Goal: Task Accomplishment & Management: Complete application form

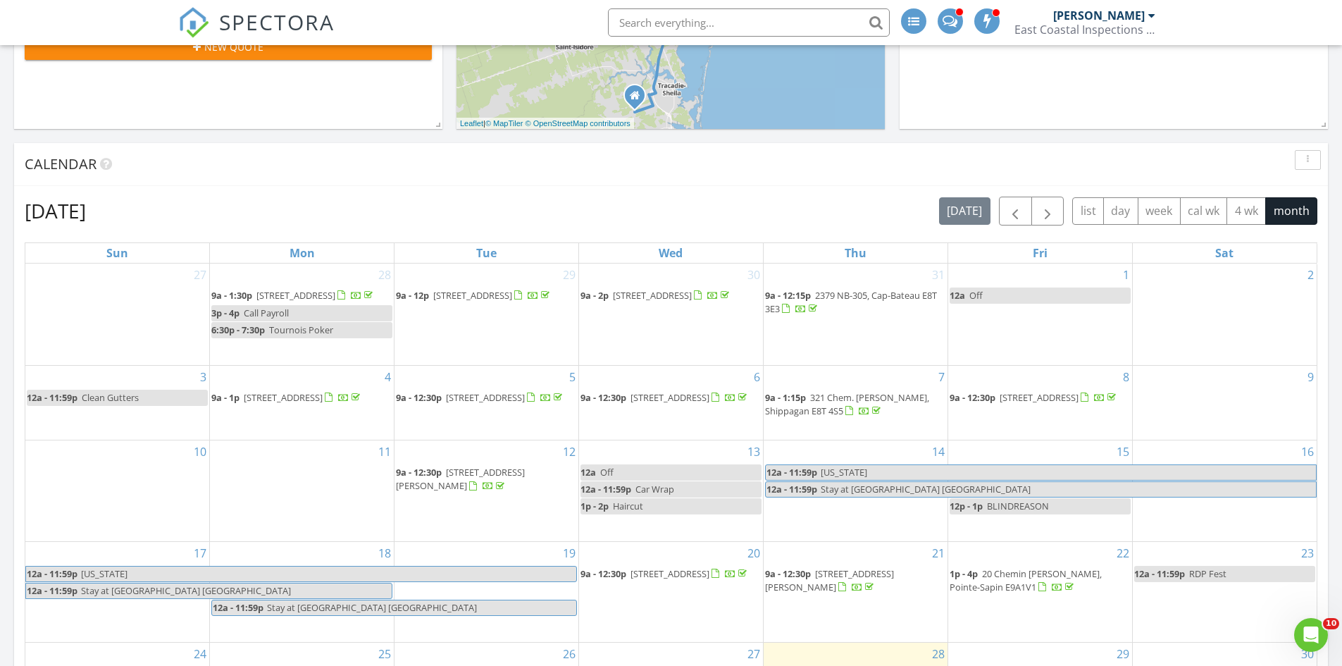
scroll to position [460, 0]
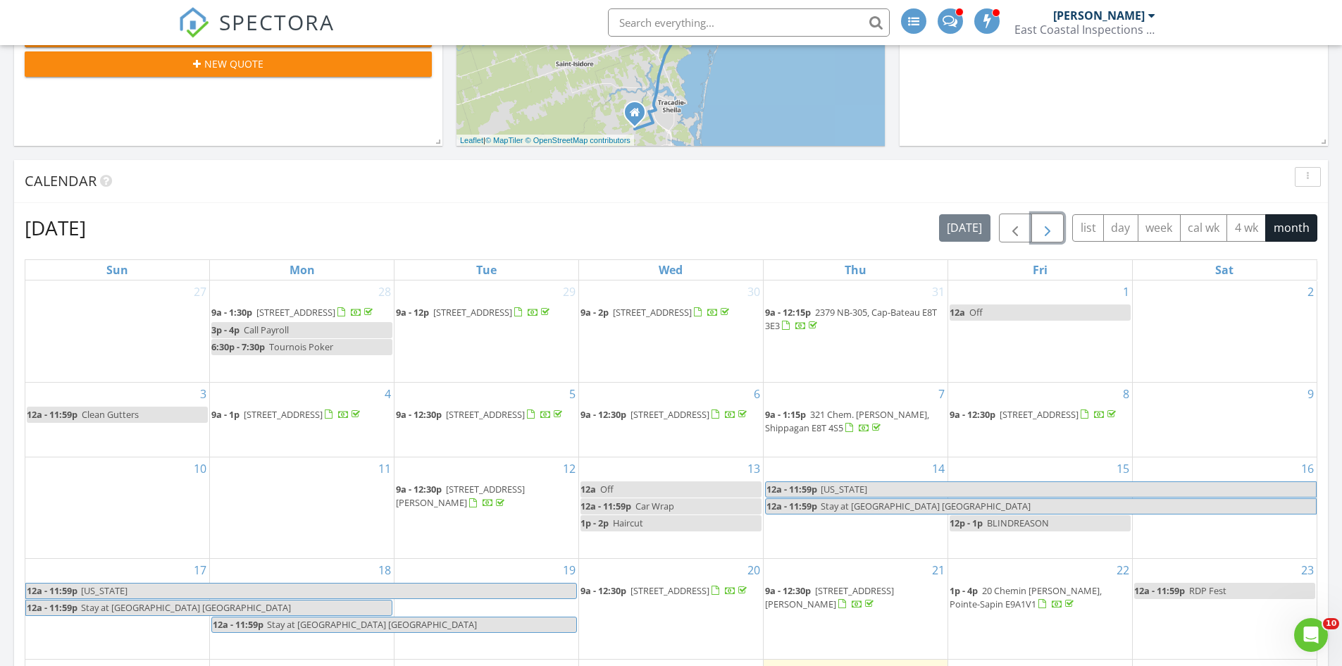
click at [1051, 228] on span "button" at bounding box center [1047, 228] width 17 height 17
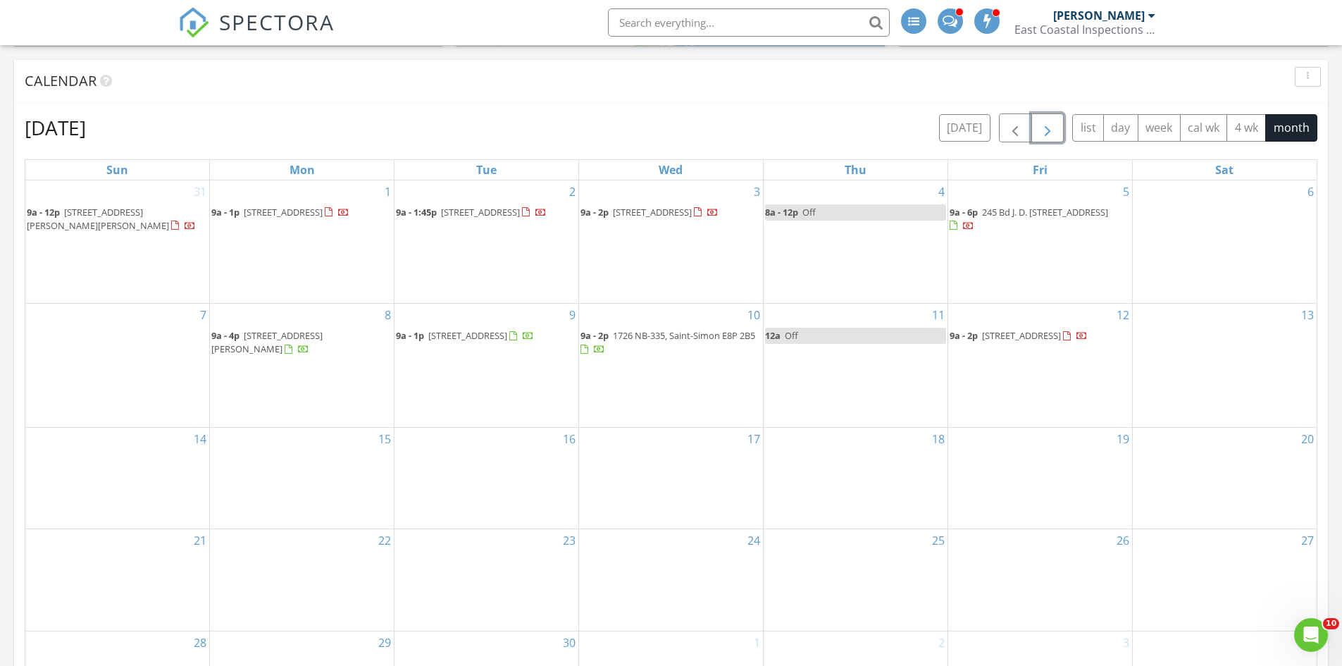
scroll to position [575, 0]
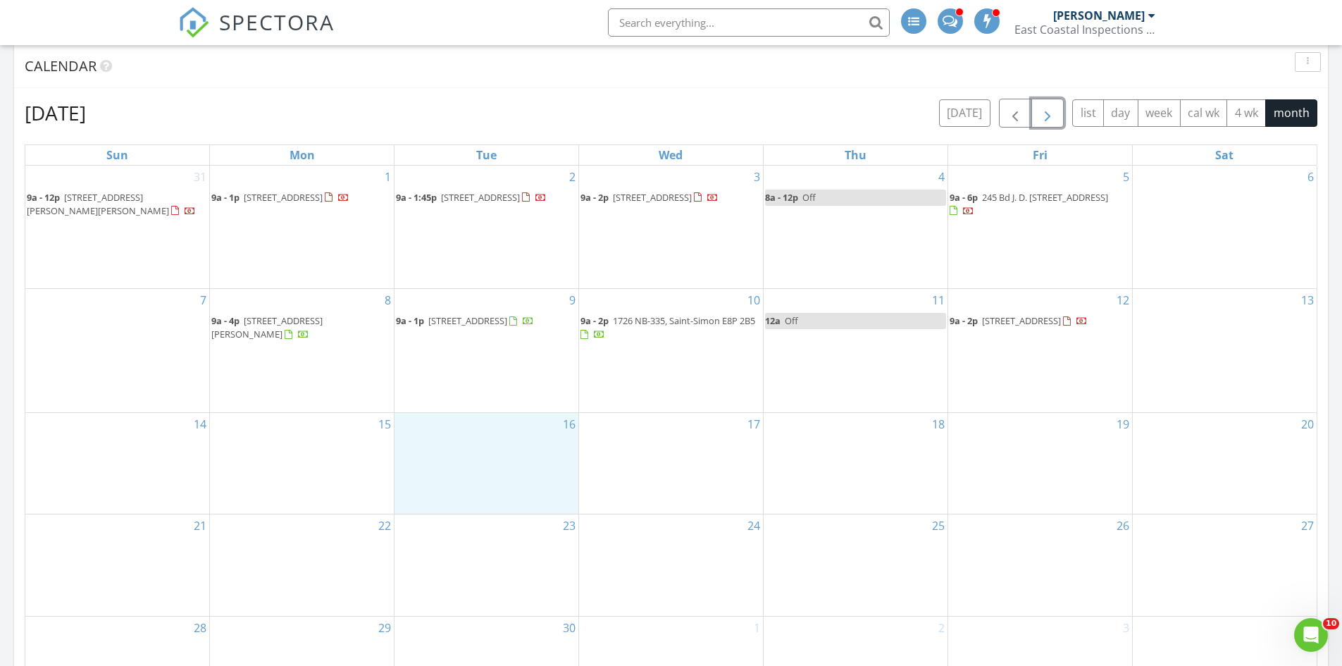
click at [546, 444] on div "16" at bounding box center [486, 463] width 184 height 101
click at [489, 384] on link "Inspection" at bounding box center [485, 384] width 73 height 23
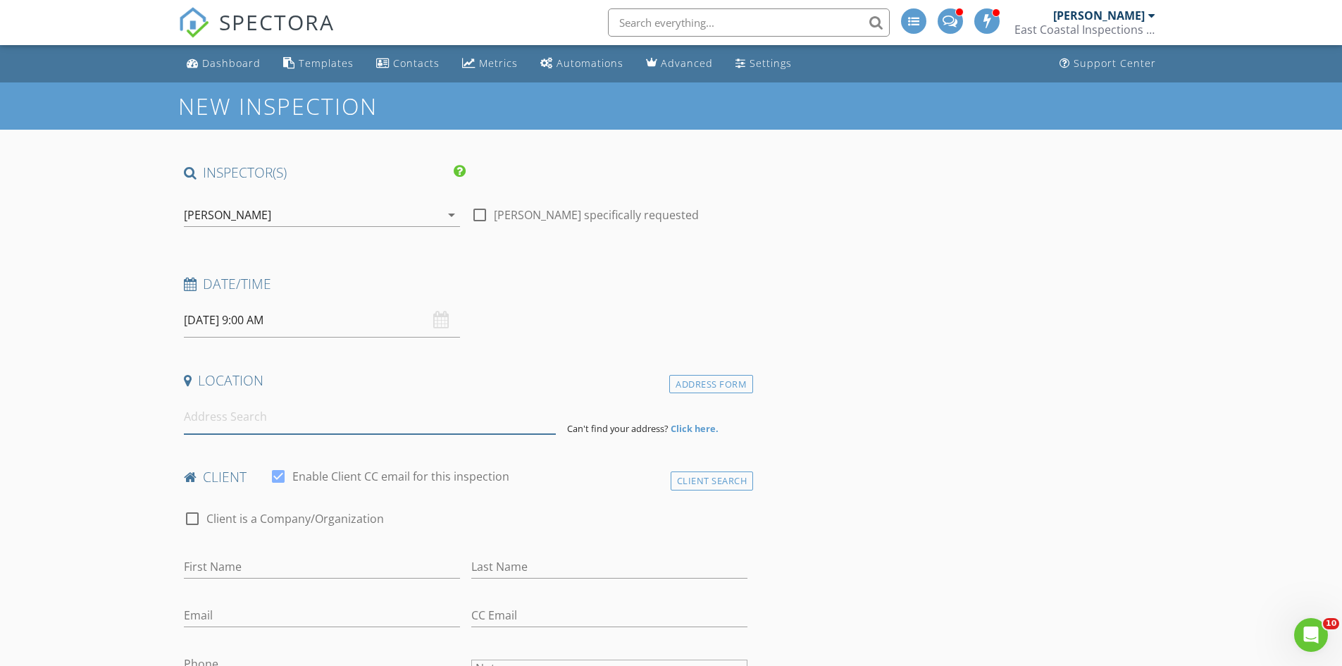
click at [242, 408] on input at bounding box center [370, 416] width 372 height 35
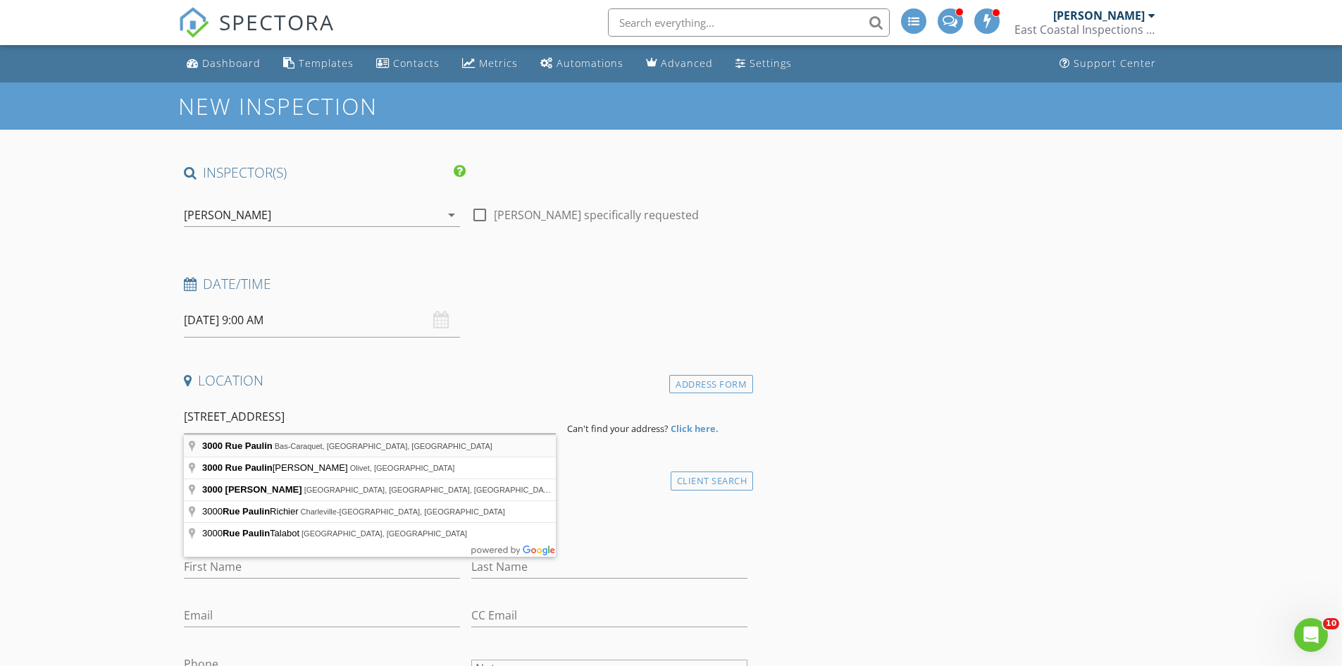
type input "3000 Rue Paulin, Bas-Caraquet, NB, Canada"
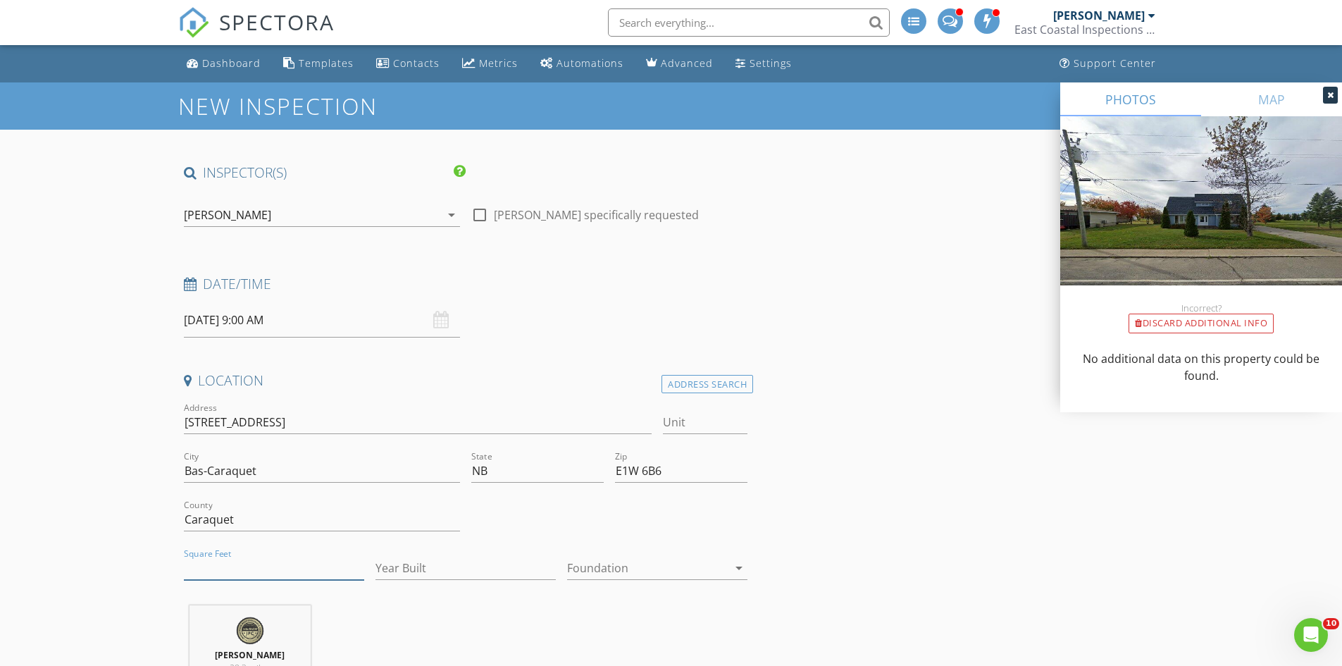
click at [241, 566] on input "Square Feet" at bounding box center [274, 567] width 180 height 23
type input "1040"
click at [433, 566] on input "Year Built" at bounding box center [465, 567] width 180 height 23
type input "1989"
click at [640, 566] on div at bounding box center [647, 567] width 161 height 23
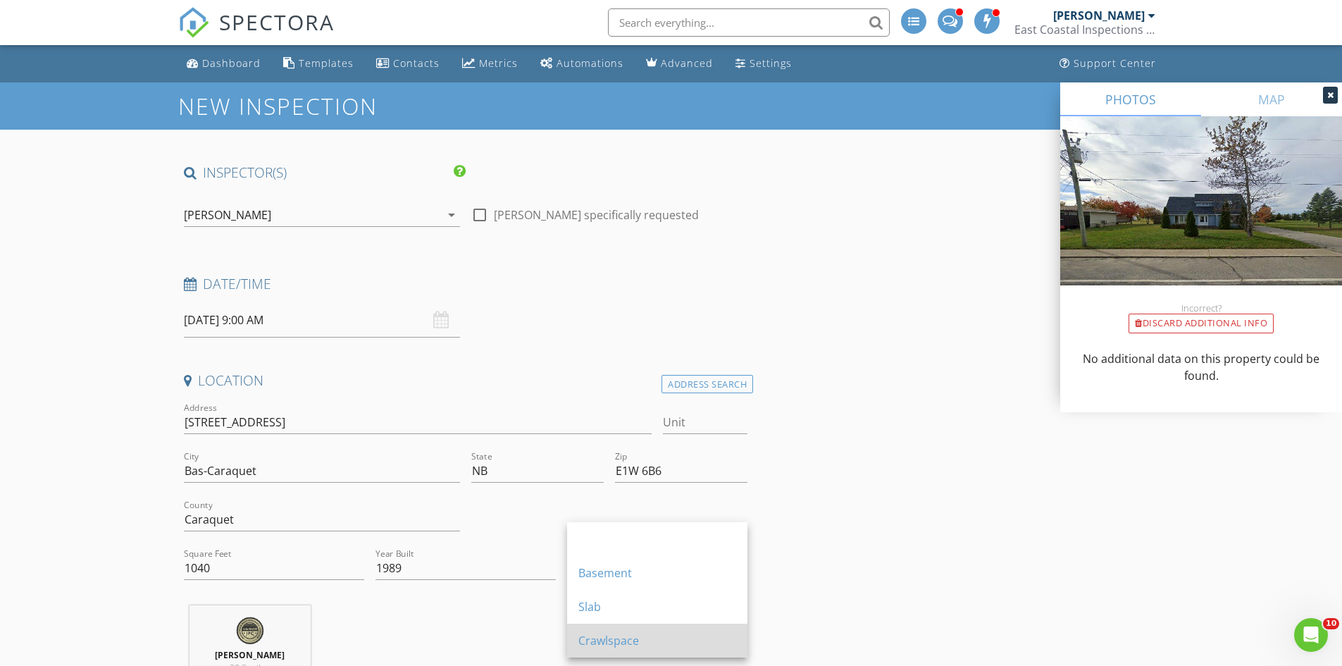
click at [613, 641] on div "Crawlspace" at bounding box center [657, 640] width 158 height 17
click at [1328, 94] on icon at bounding box center [1330, 95] width 6 height 8
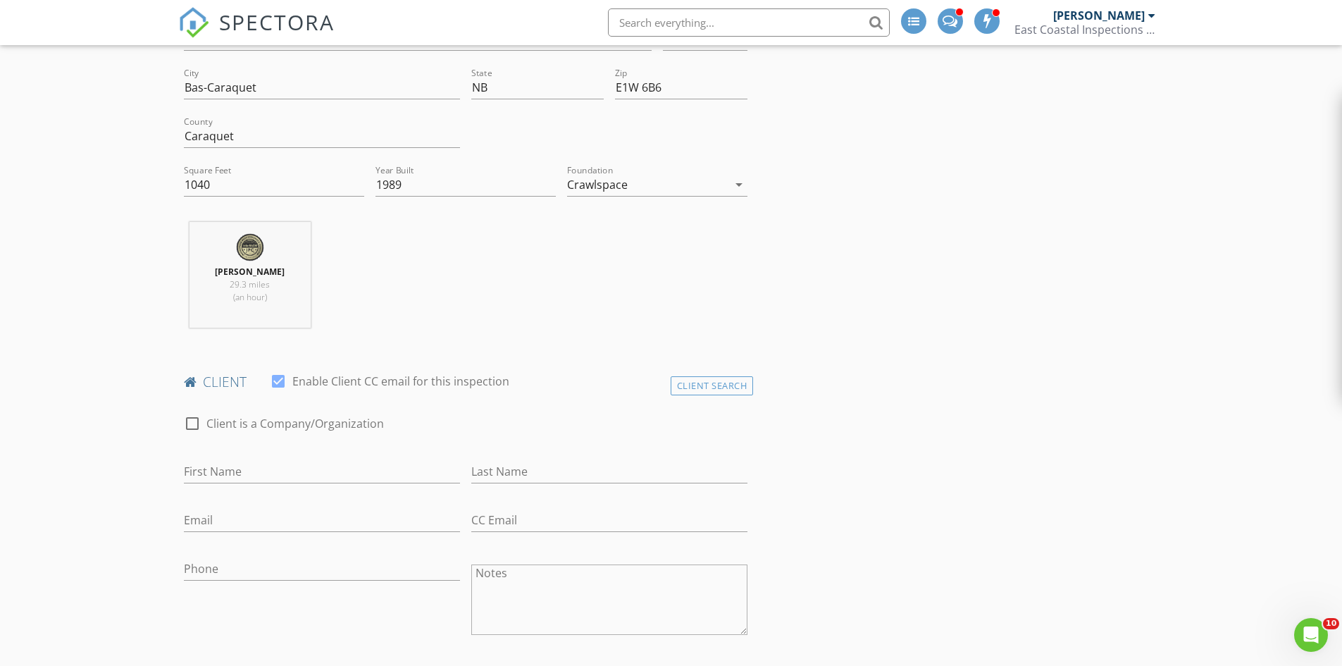
scroll to position [413, 0]
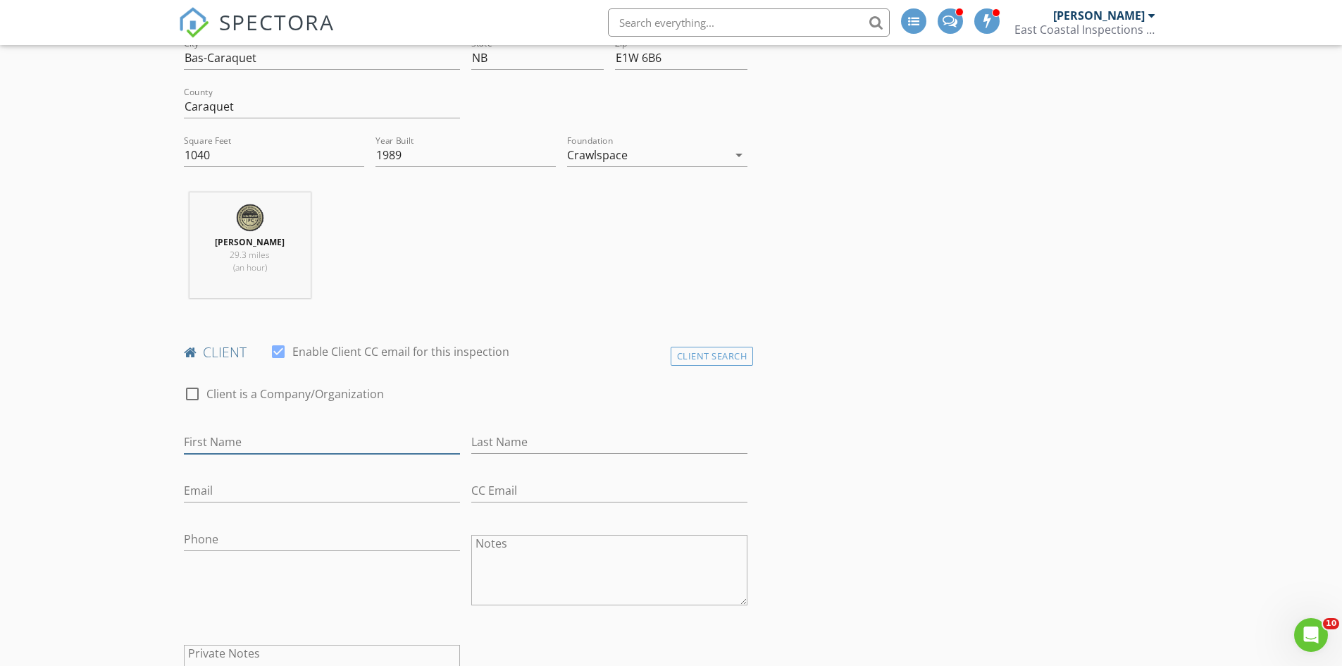
click at [223, 442] on input "First Name" at bounding box center [322, 441] width 276 height 23
drag, startPoint x: 707, startPoint y: 361, endPoint x: 626, endPoint y: 361, distance: 81.0
click at [707, 361] on div "Client Search" at bounding box center [711, 355] width 83 height 19
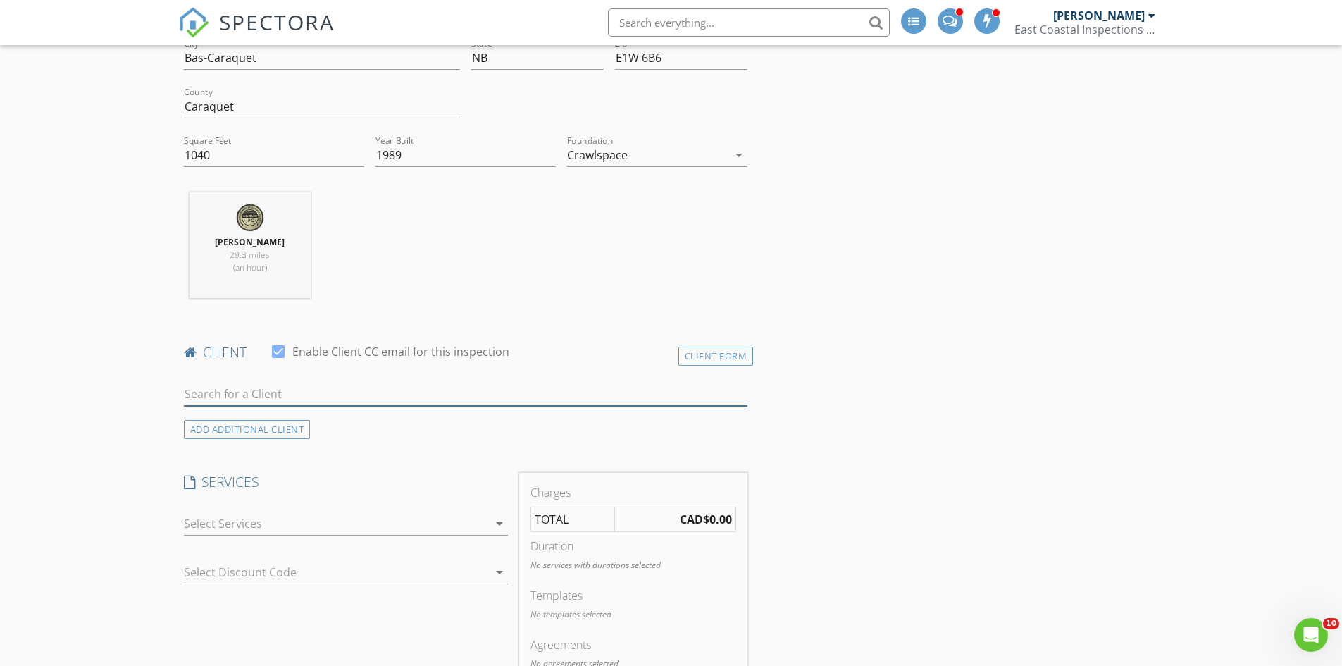
click at [232, 397] on input "text" at bounding box center [466, 393] width 564 height 23
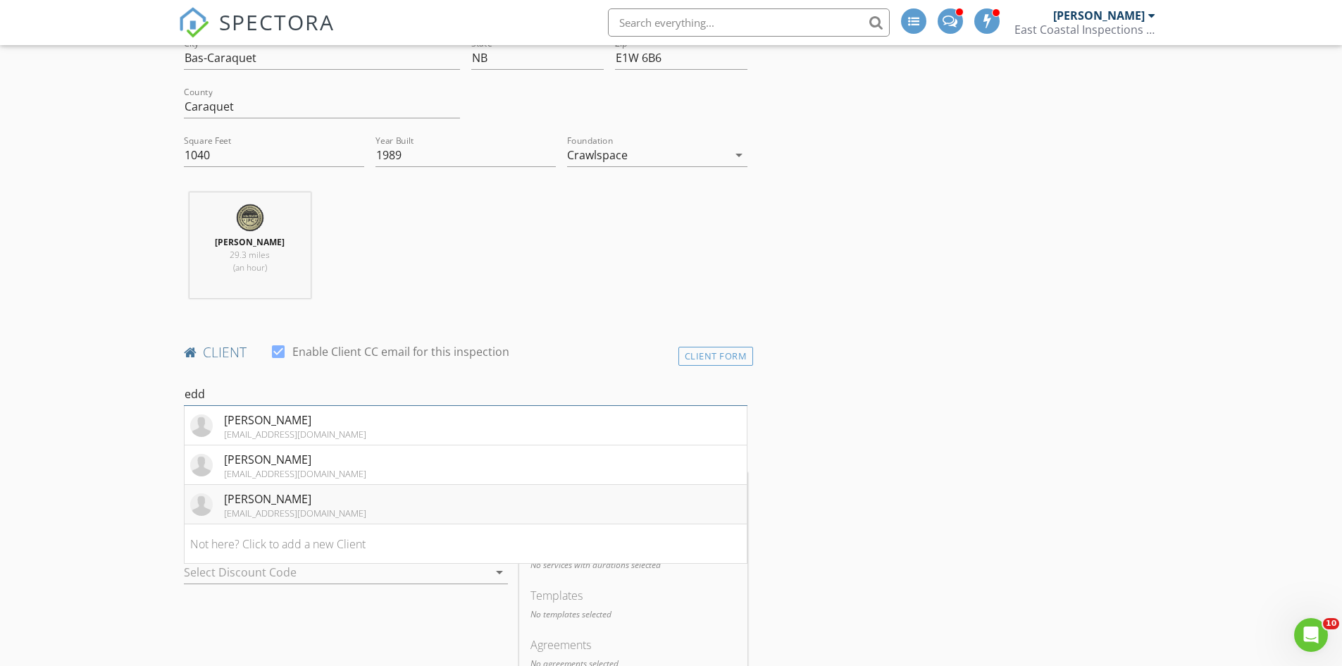
type input "edd"
click at [306, 504] on li "Eddy Periz eddyperiz@aol.com" at bounding box center [466, 504] width 563 height 39
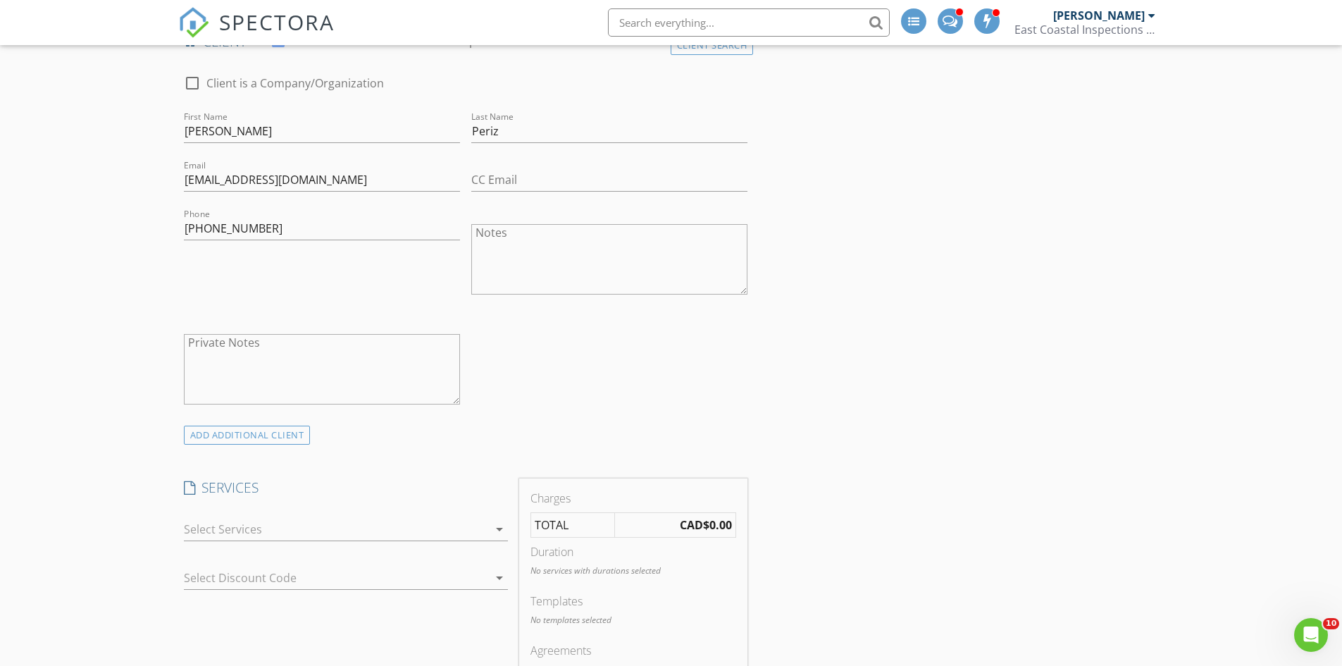
scroll to position [758, 0]
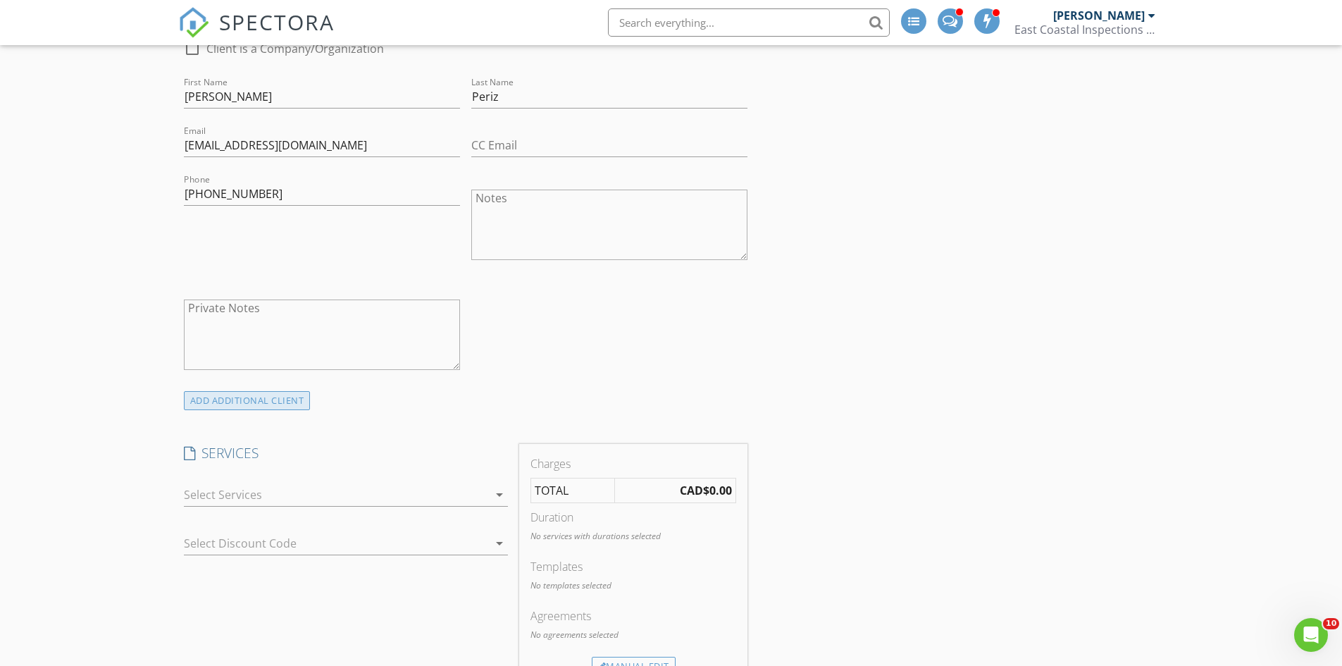
click at [286, 399] on div "ADD ADDITIONAL client" at bounding box center [247, 400] width 127 height 19
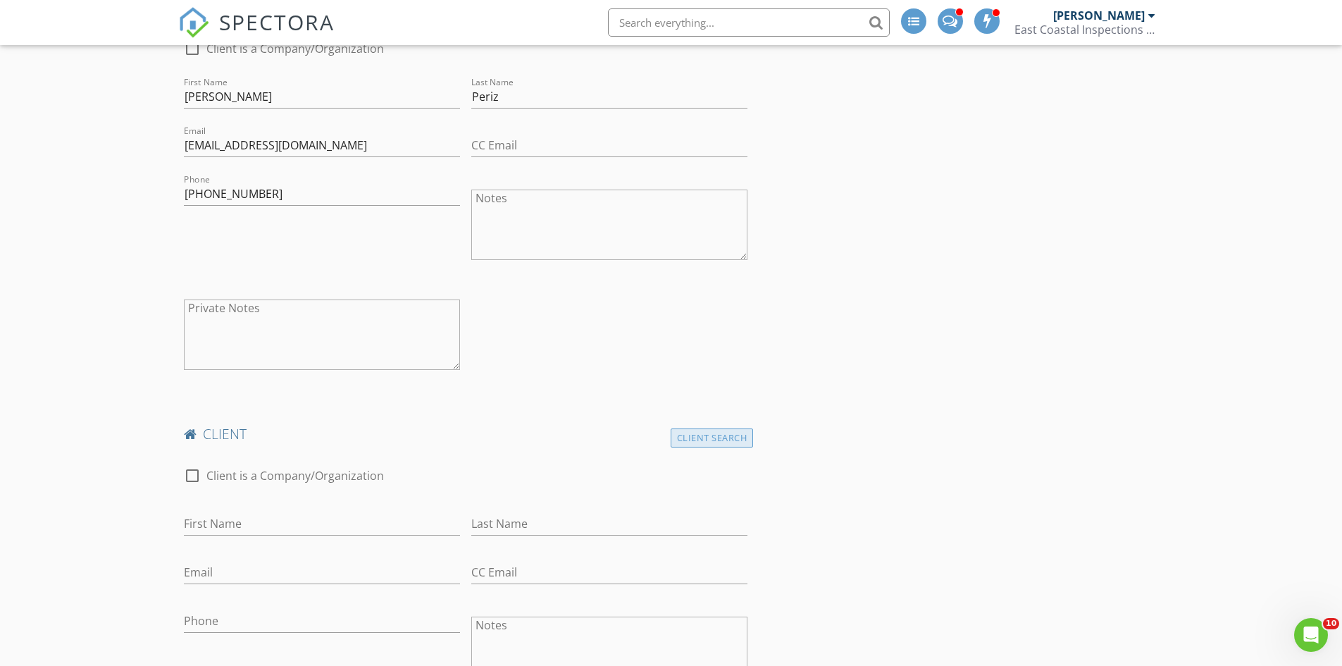
click at [721, 433] on div "Client Search" at bounding box center [711, 437] width 83 height 19
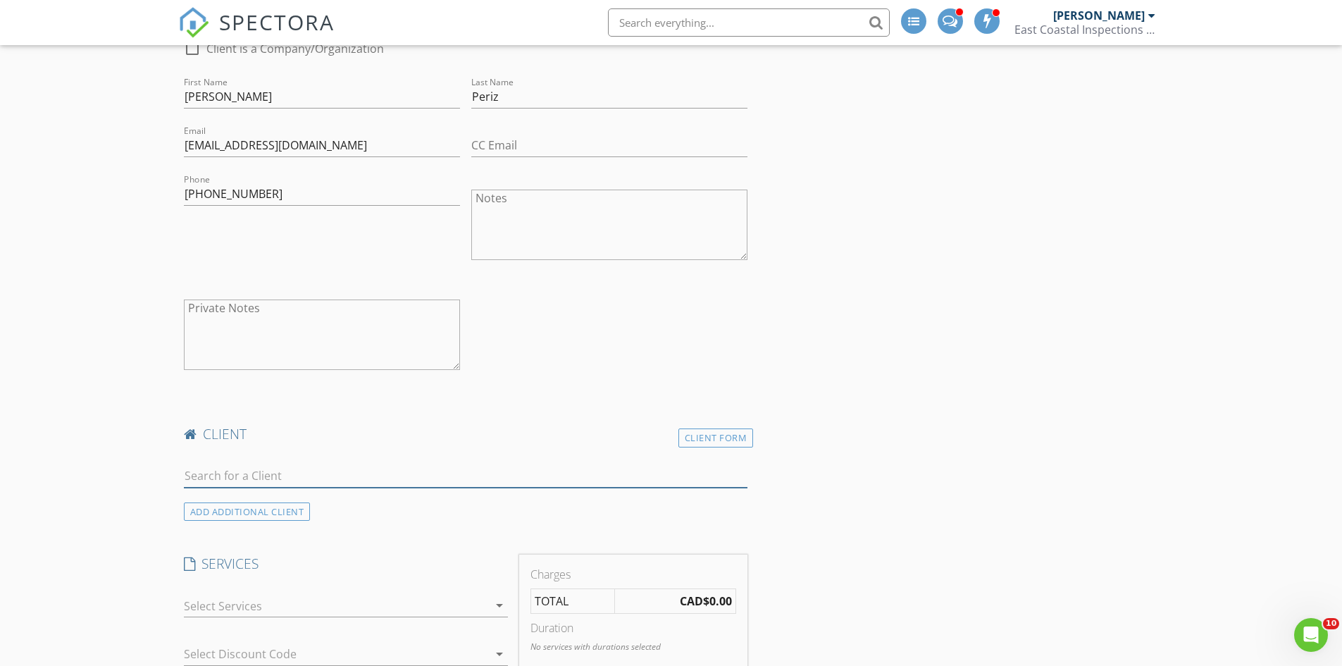
click at [291, 475] on input "text" at bounding box center [466, 475] width 564 height 23
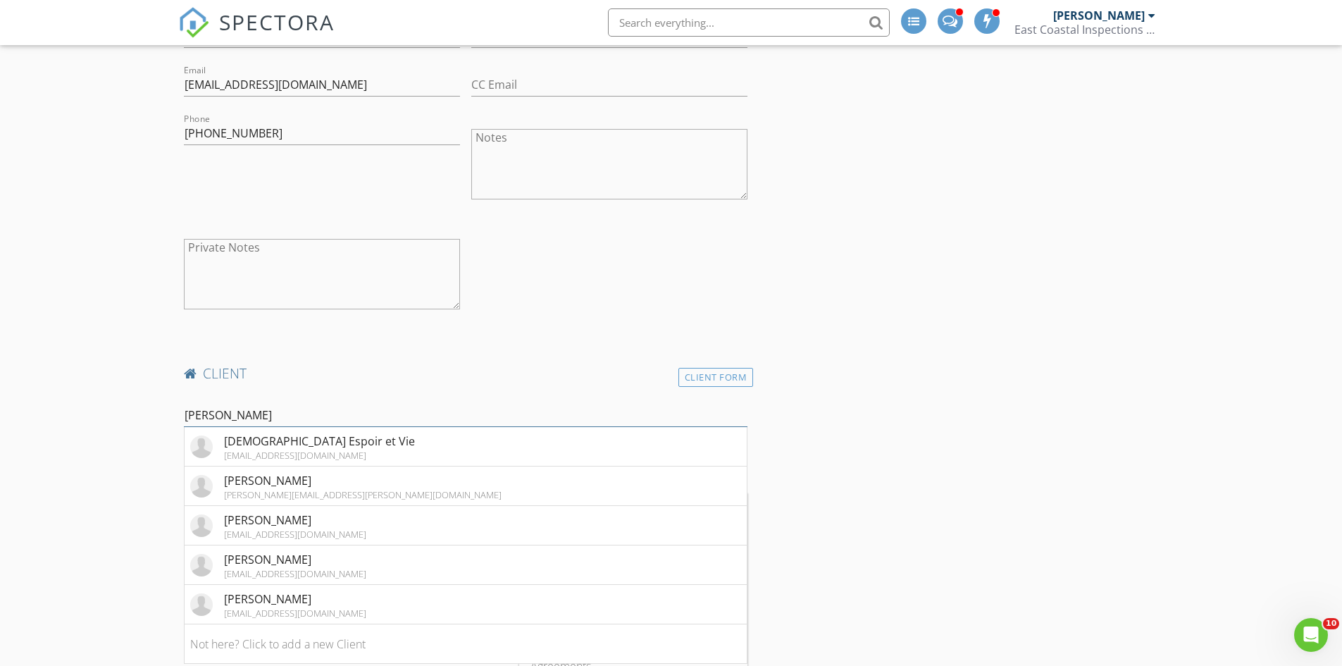
scroll to position [813, 0]
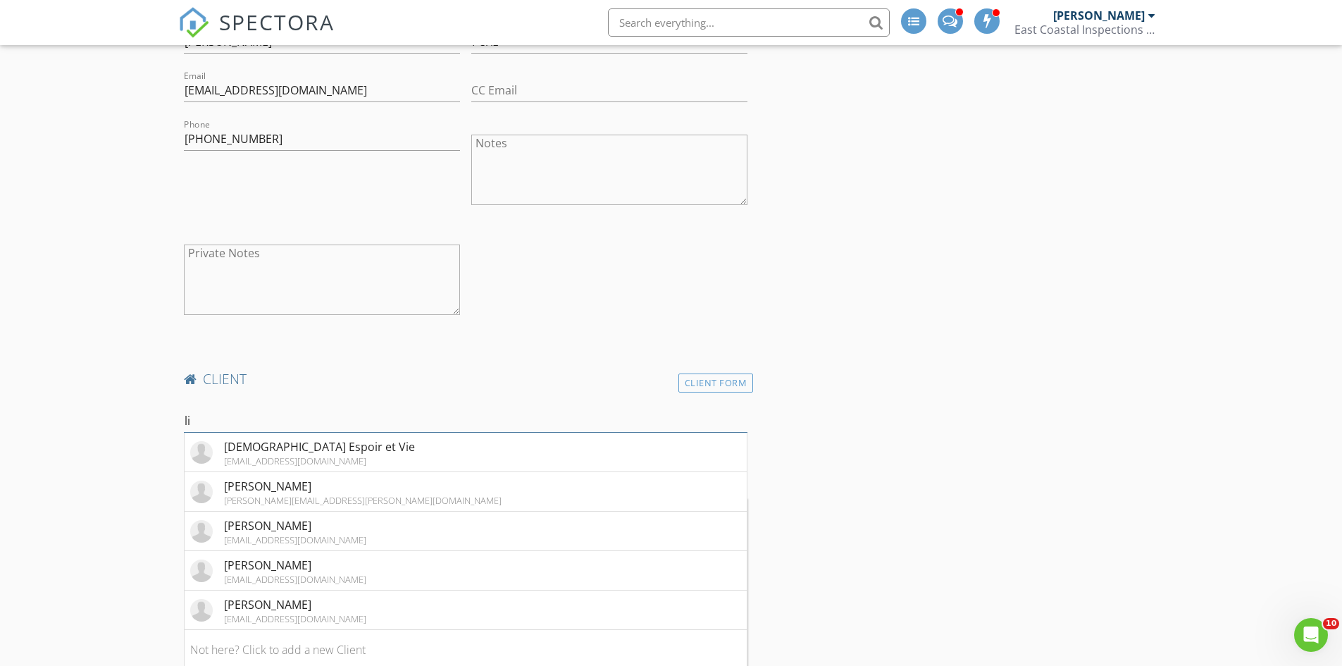
type input "l"
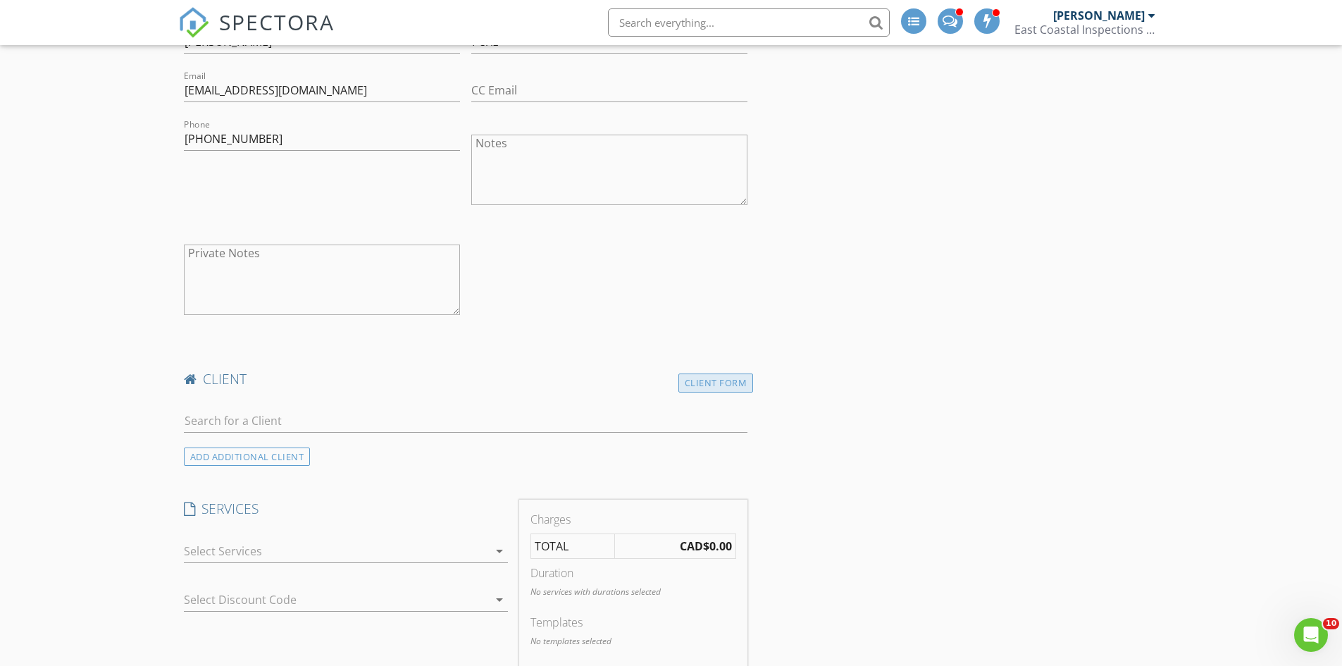
click at [735, 380] on div "Client Form" at bounding box center [715, 382] width 75 height 19
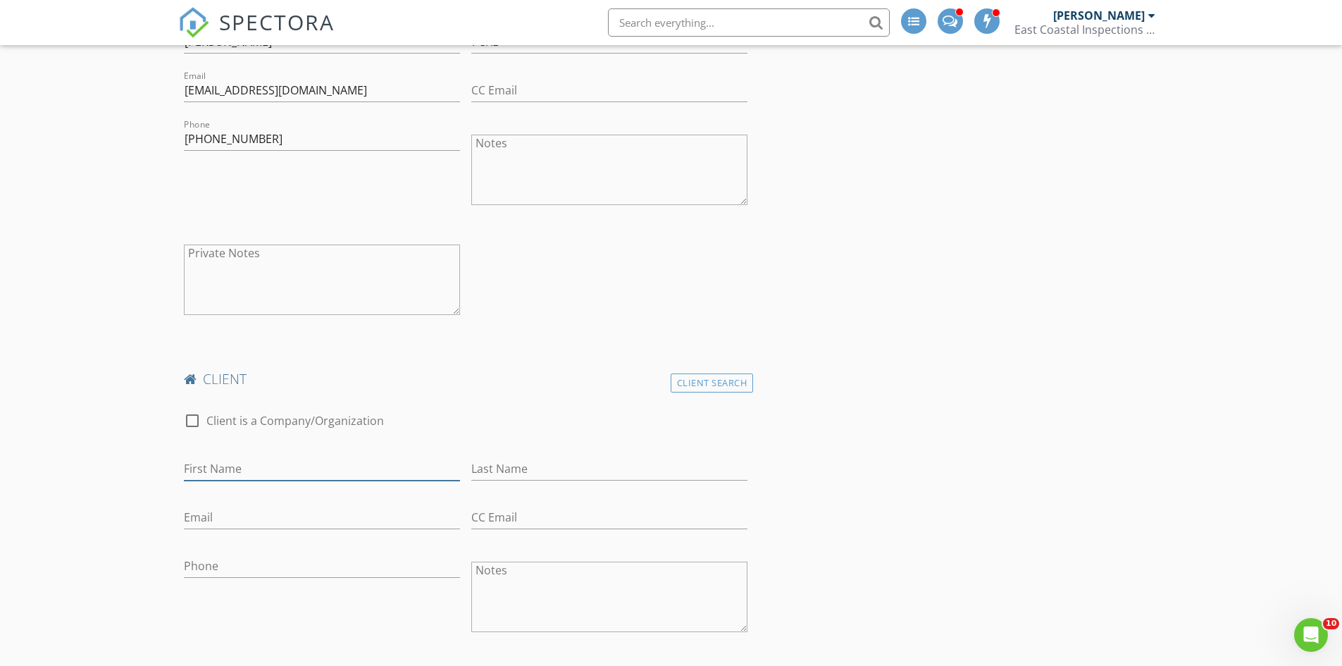
click at [263, 458] on input "First Name" at bounding box center [322, 468] width 276 height 23
type input "Lise"
click at [519, 468] on input "Last Name" at bounding box center [609, 468] width 276 height 23
type input "Lachapelle"
click at [248, 525] on input "Email" at bounding box center [322, 517] width 276 height 23
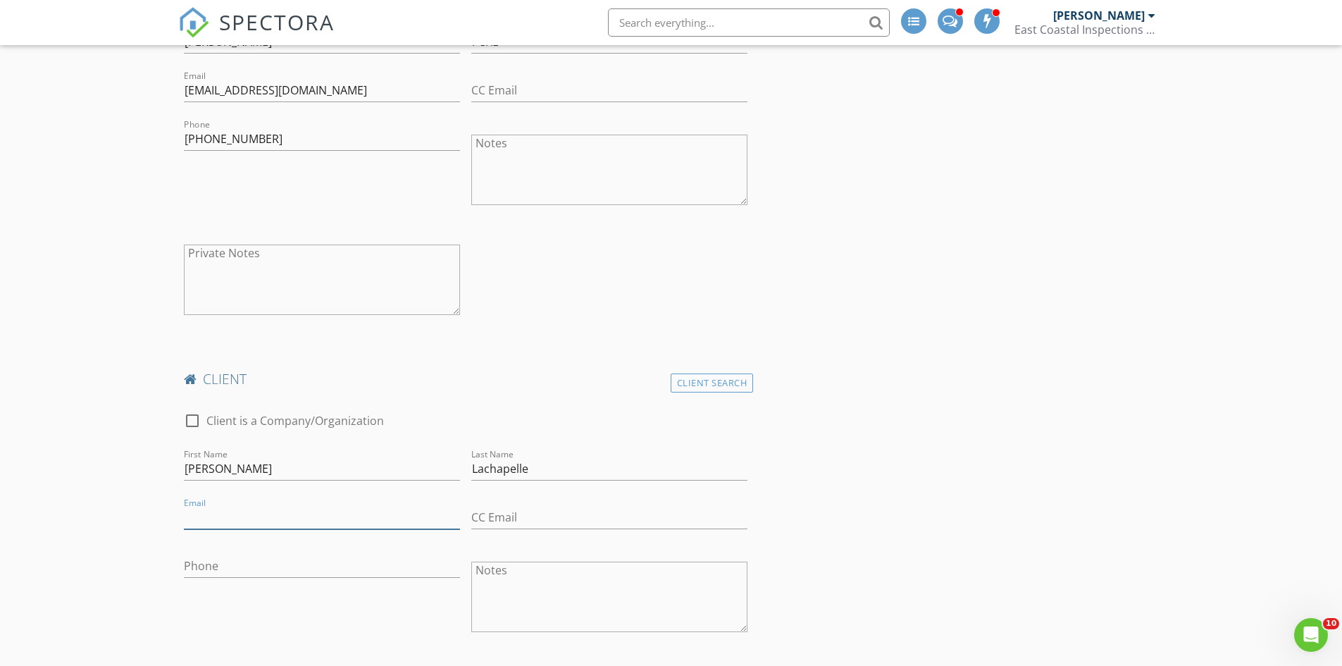
paste input "lachapelle.lise@outlook.com"
type input "lachapelle.lise@outlook.com"
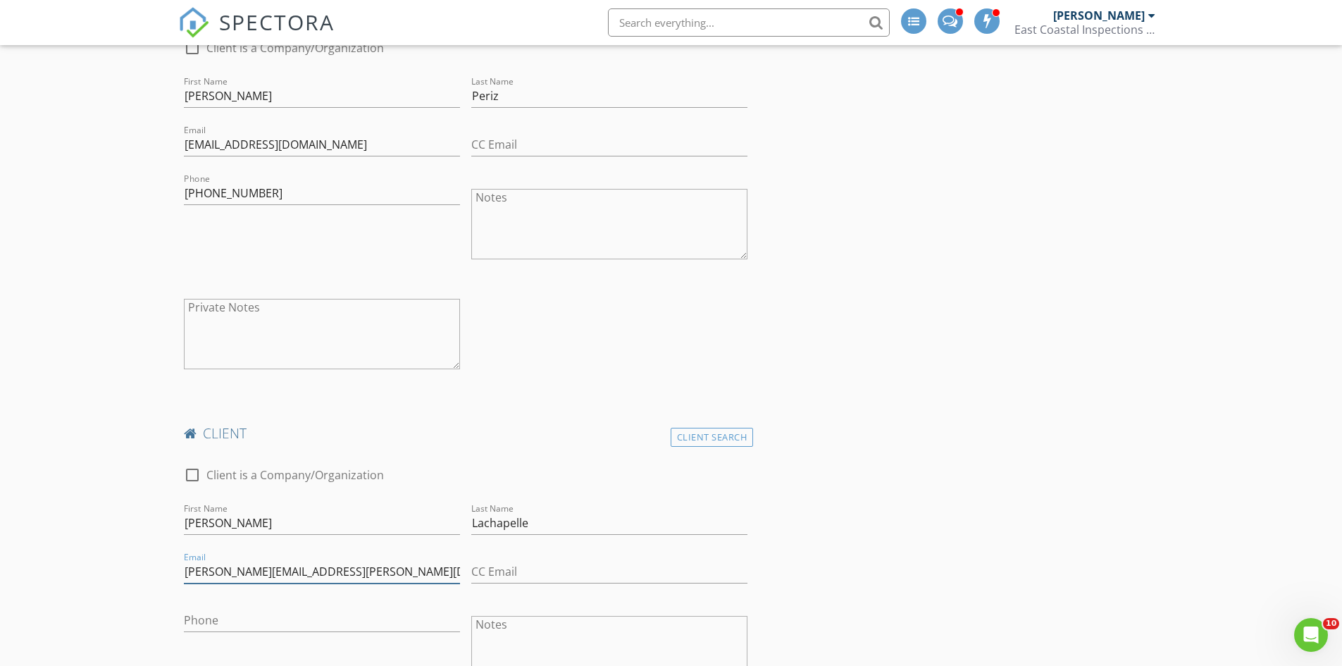
scroll to position [873, 0]
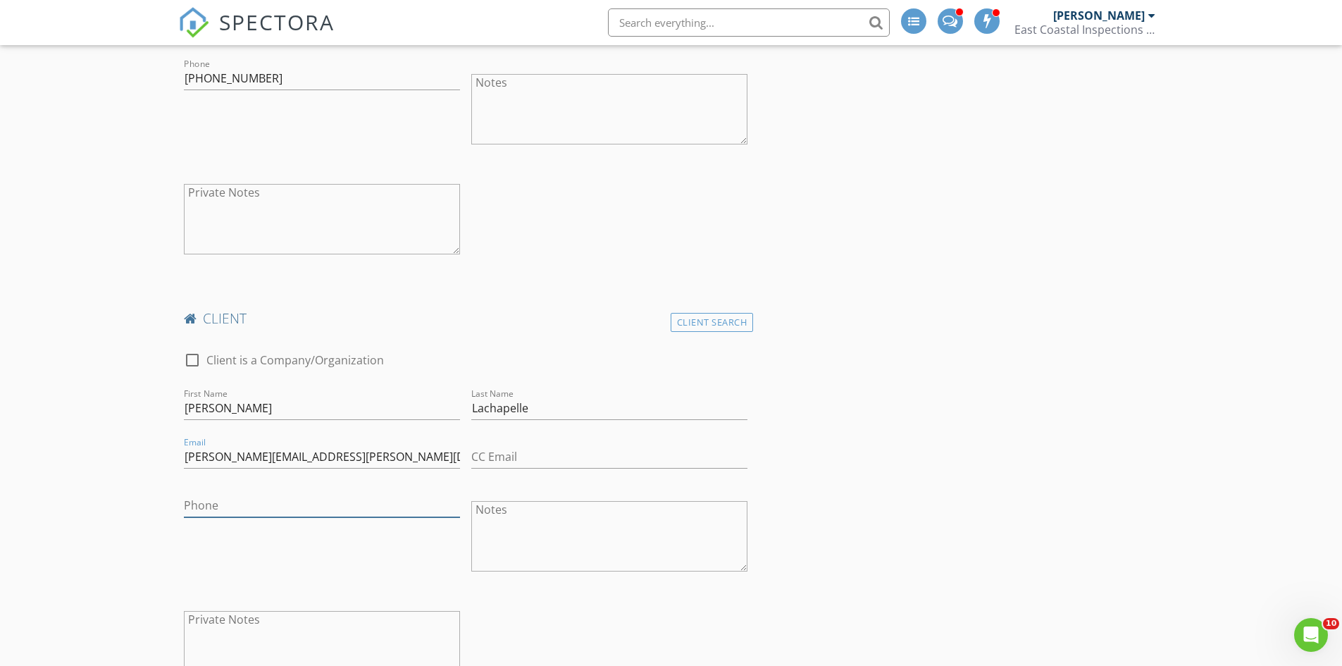
click at [336, 510] on input "Phone" at bounding box center [322, 505] width 276 height 23
paste input "450-613-2570"
type input "450-613-2570"
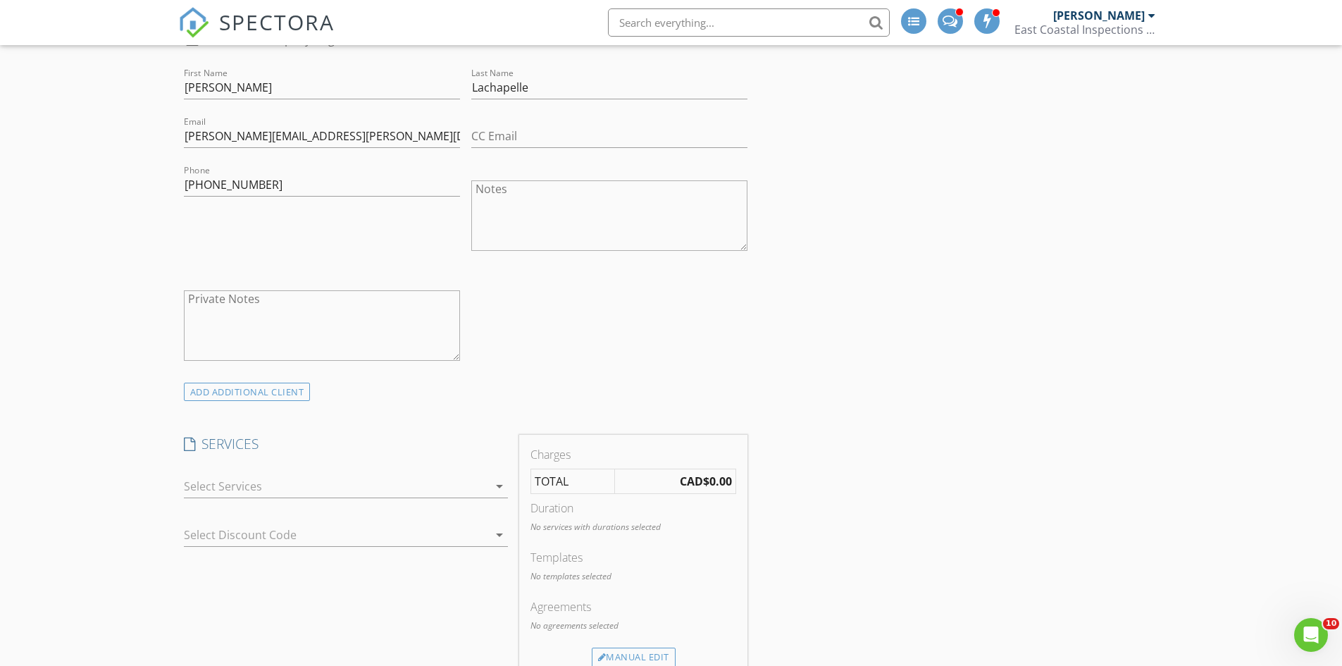
scroll to position [1305, 0]
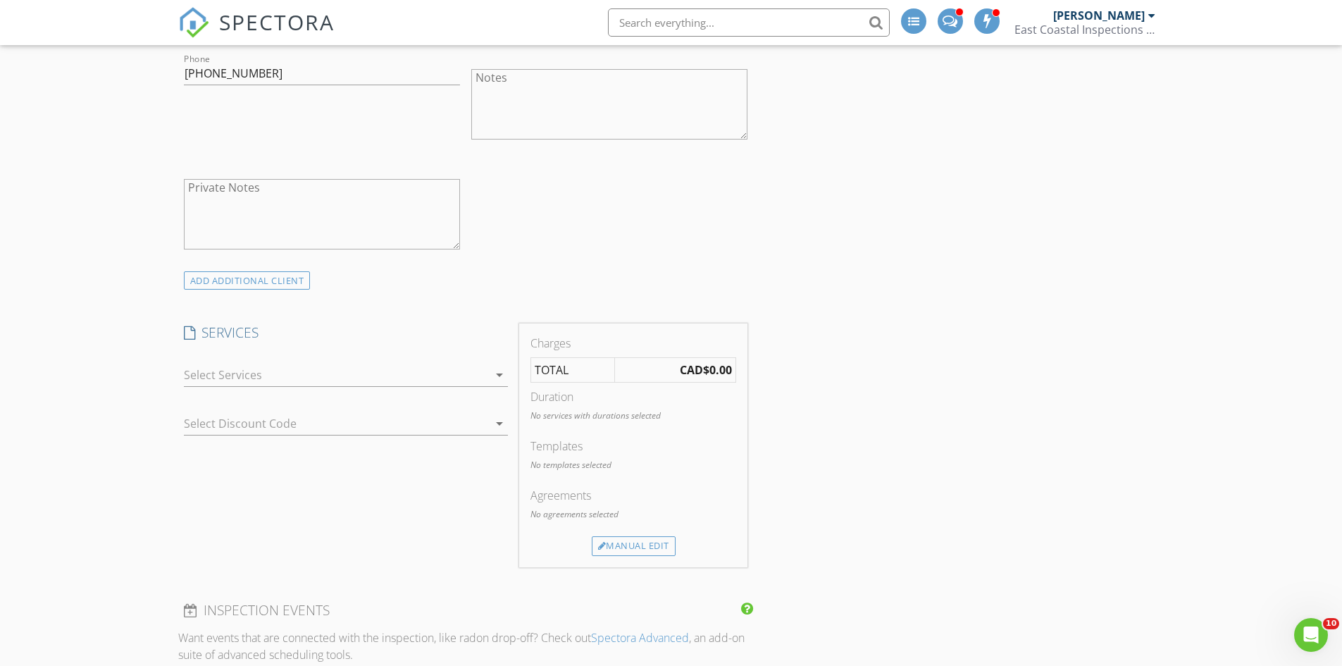
click at [380, 382] on div at bounding box center [336, 374] width 304 height 23
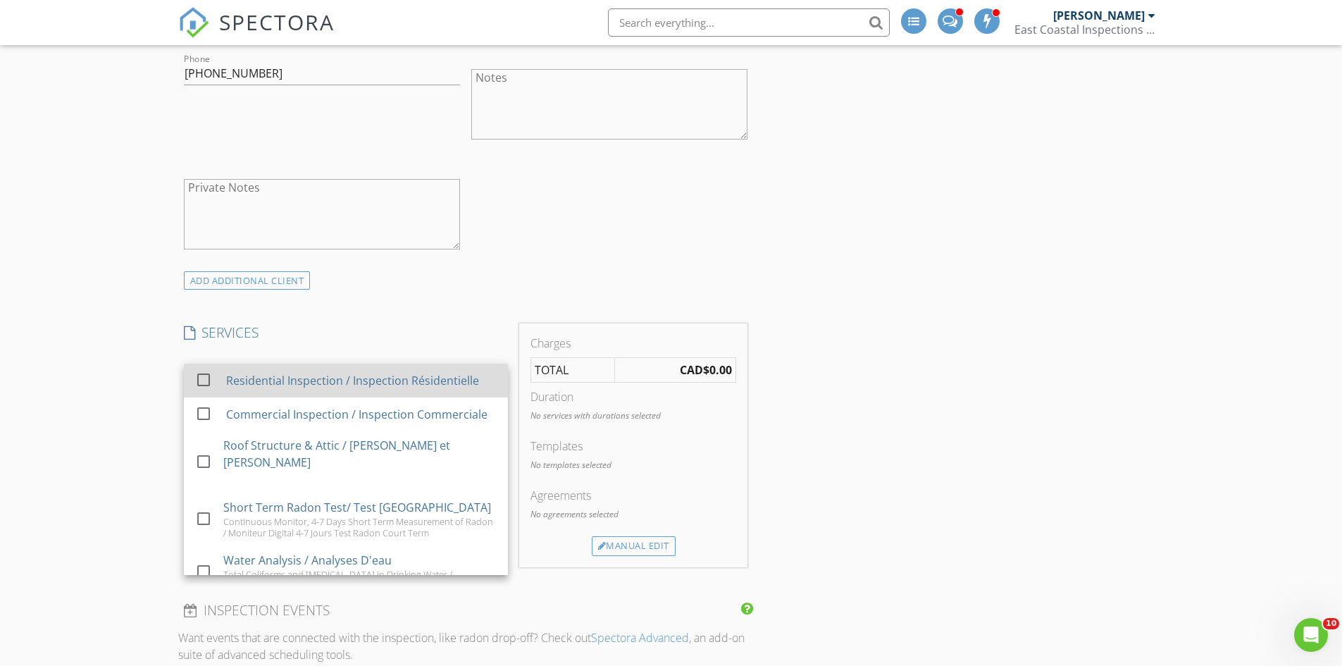
click at [320, 382] on div "Residential Inspection / Inspection Résidentielle" at bounding box center [351, 380] width 253 height 17
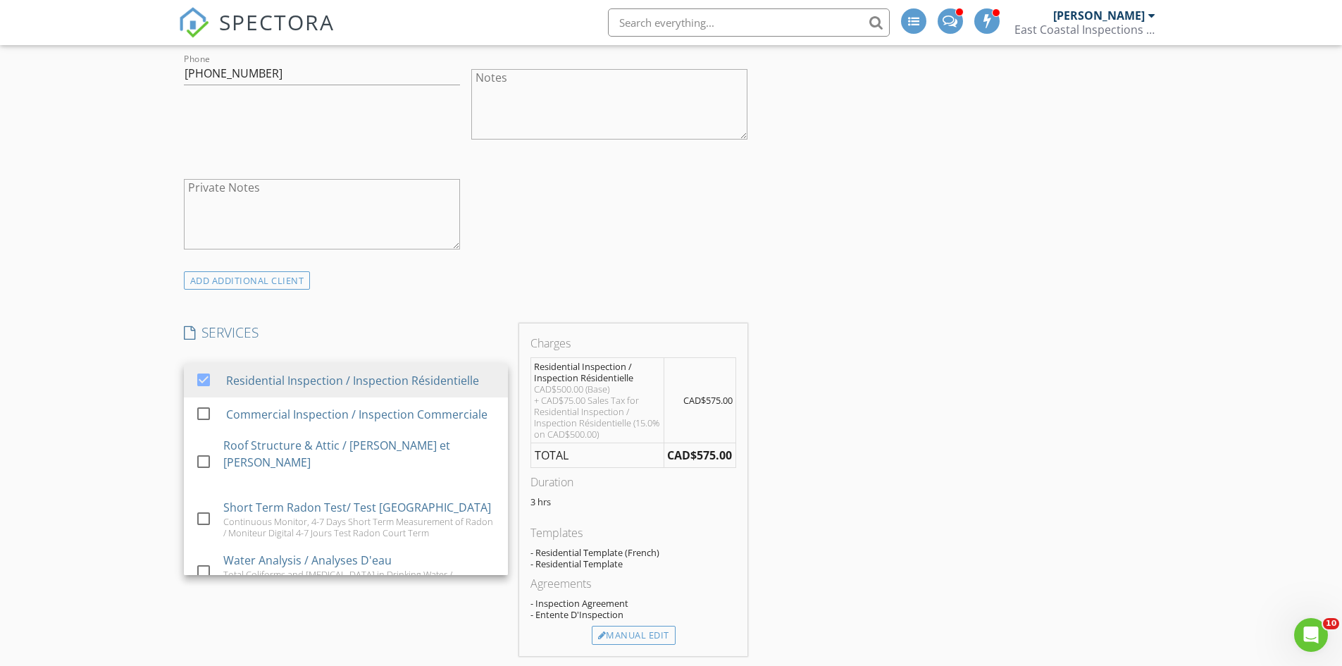
click at [75, 456] on div "New Inspection INSPECTOR(S) check_box Sébastien Comeau PRIMARY Sébastien Comeau…" at bounding box center [671, 314] width 1342 height 3074
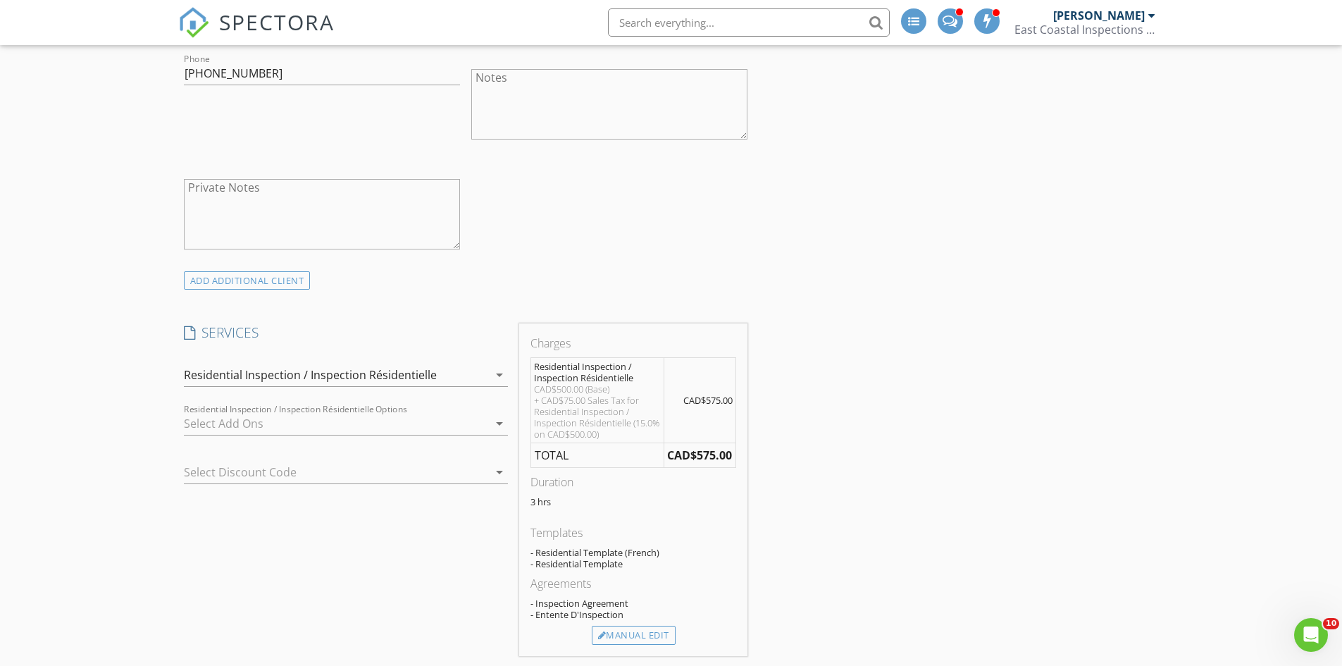
click at [244, 423] on div at bounding box center [336, 423] width 304 height 23
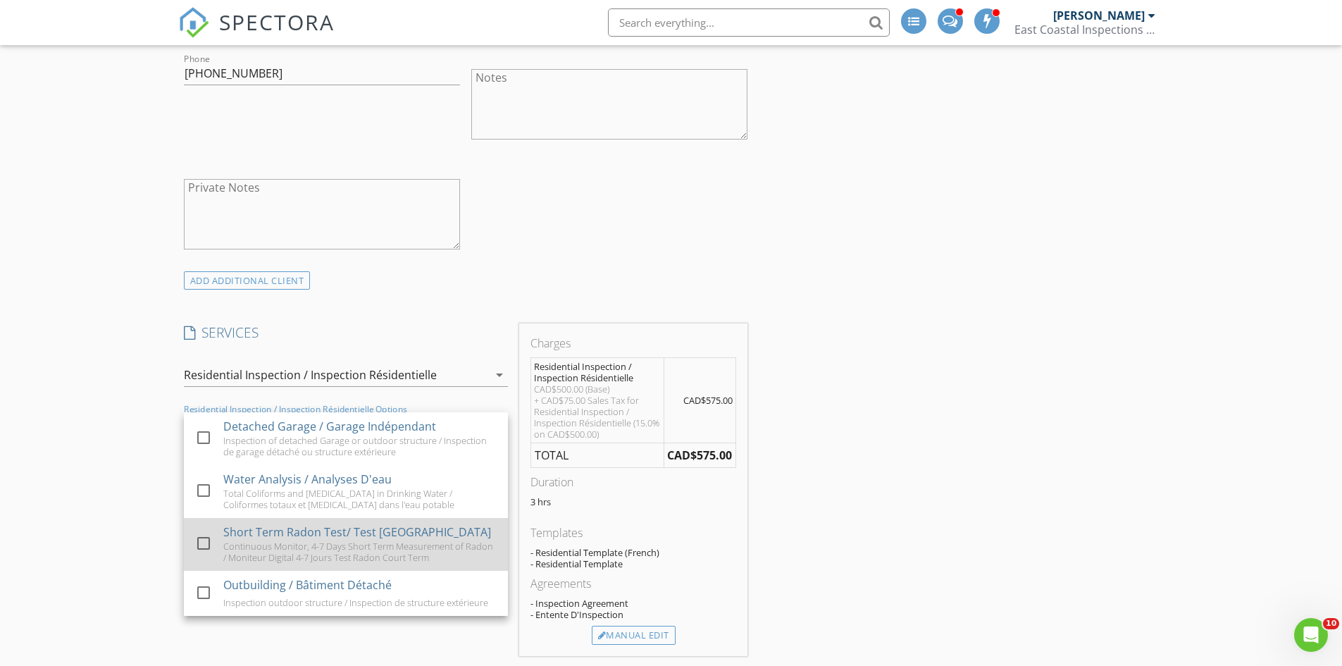
click at [198, 538] on div at bounding box center [204, 543] width 24 height 24
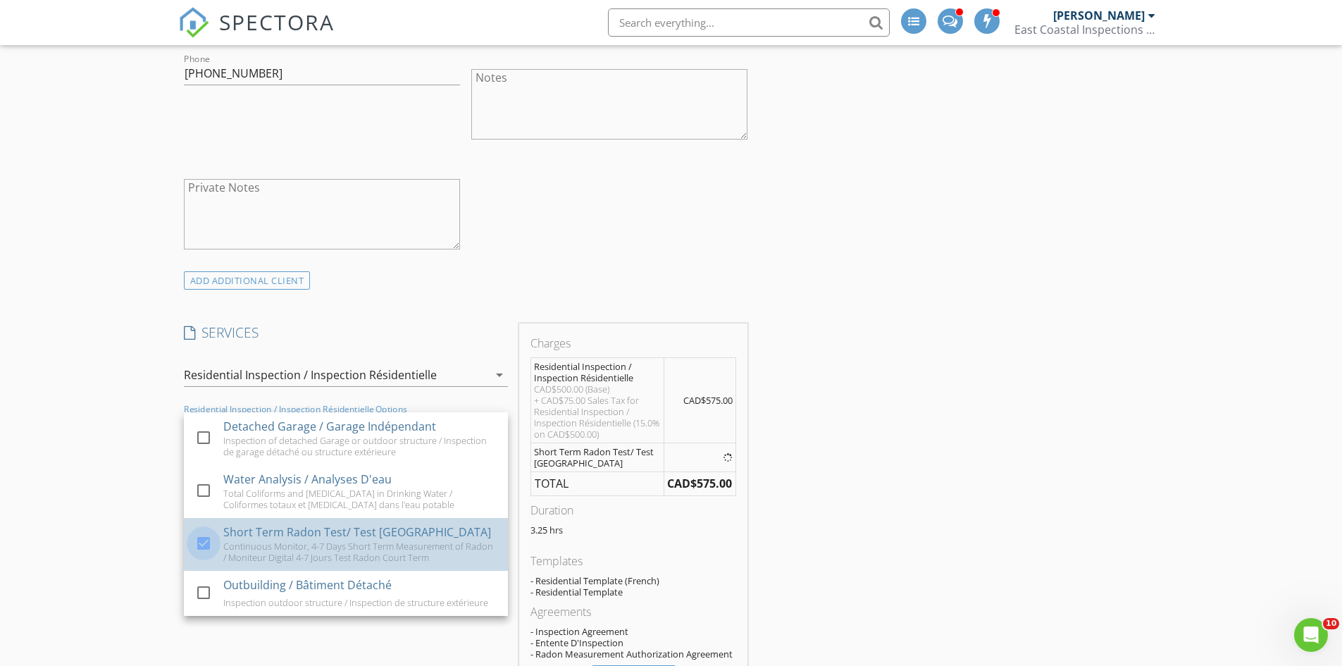
click at [64, 511] on div "New Inspection INSPECTOR(S) check_box Sébastien Comeau PRIMARY Sébastien Comeau…" at bounding box center [671, 334] width 1342 height 3114
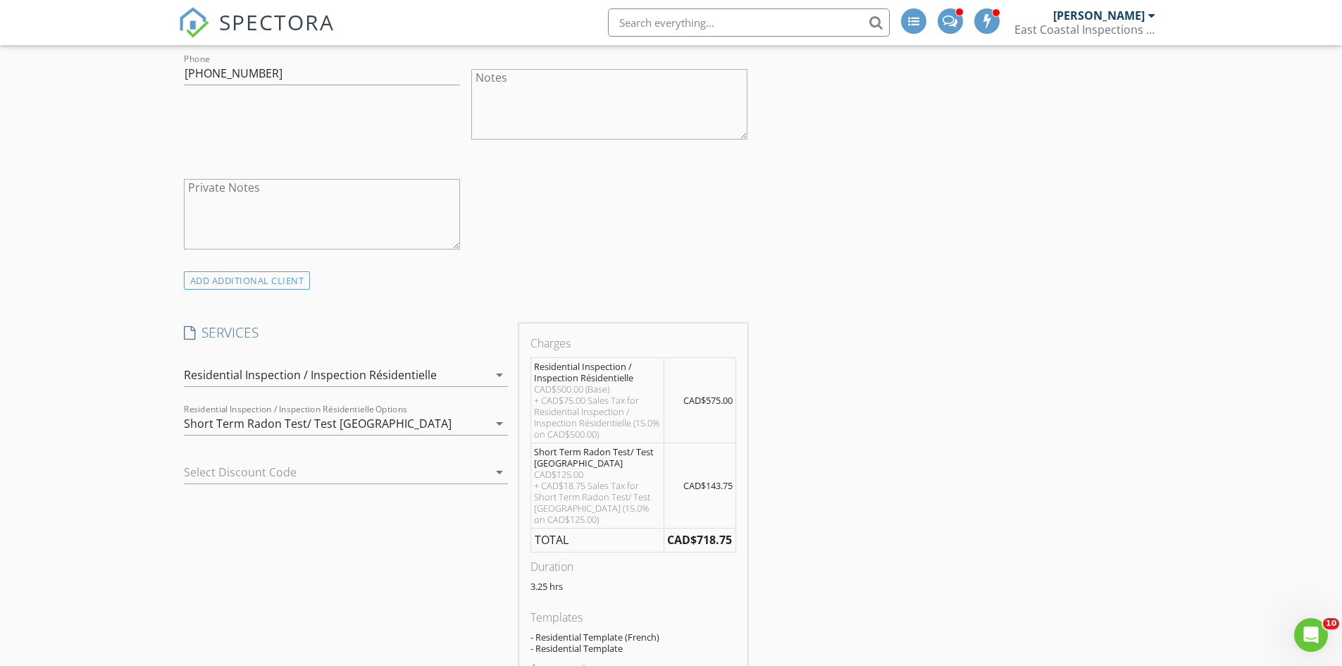
click at [1316, 325] on div "New Inspection INSPECTOR(S) check_box Sébastien Comeau PRIMARY Sébastien Comeau…" at bounding box center [671, 362] width 1342 height 3171
click at [1030, 434] on div "INSPECTOR(S) check_box Sébastien Comeau PRIMARY Sébastien Comeau arrow_drop_dow…" at bounding box center [671, 385] width 986 height 3055
drag, startPoint x: 971, startPoint y: 335, endPoint x: 980, endPoint y: 335, distance: 9.2
click at [971, 335] on div "INSPECTOR(S) check_box Sébastien Comeau PRIMARY Sébastien Comeau arrow_drop_dow…" at bounding box center [671, 385] width 986 height 3055
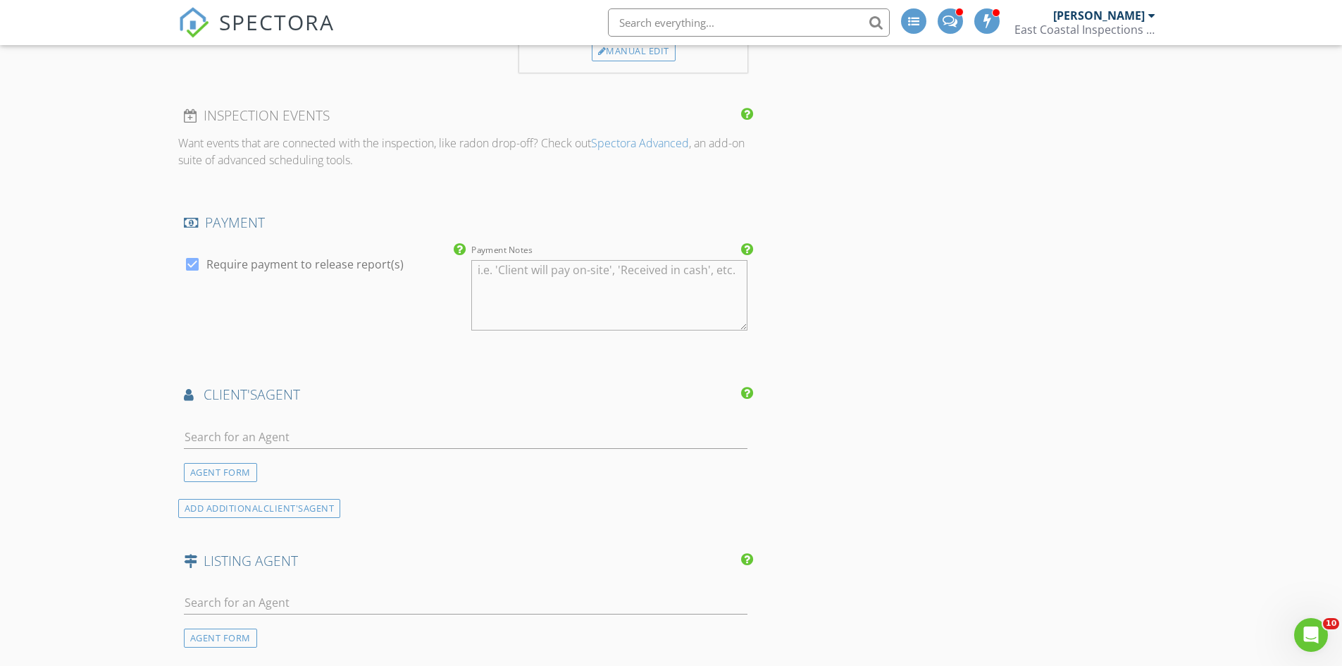
scroll to position [2024, 0]
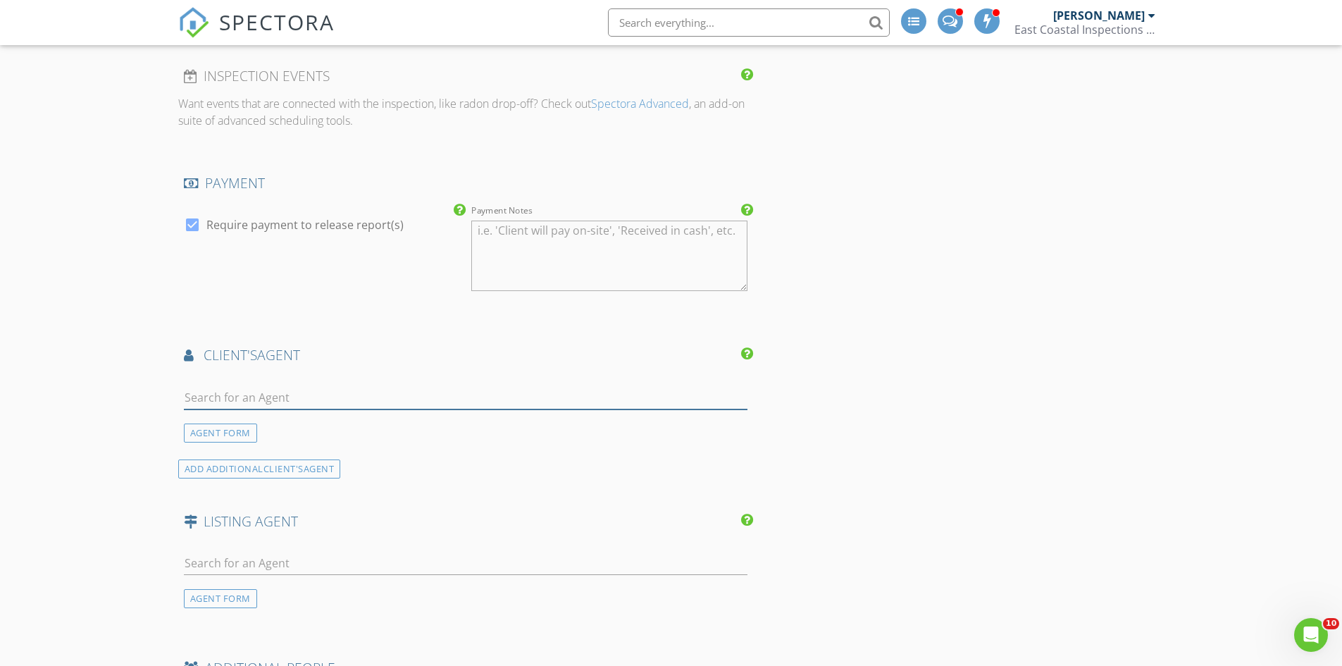
click at [334, 402] on input "text" at bounding box center [466, 397] width 564 height 23
type input "myri"
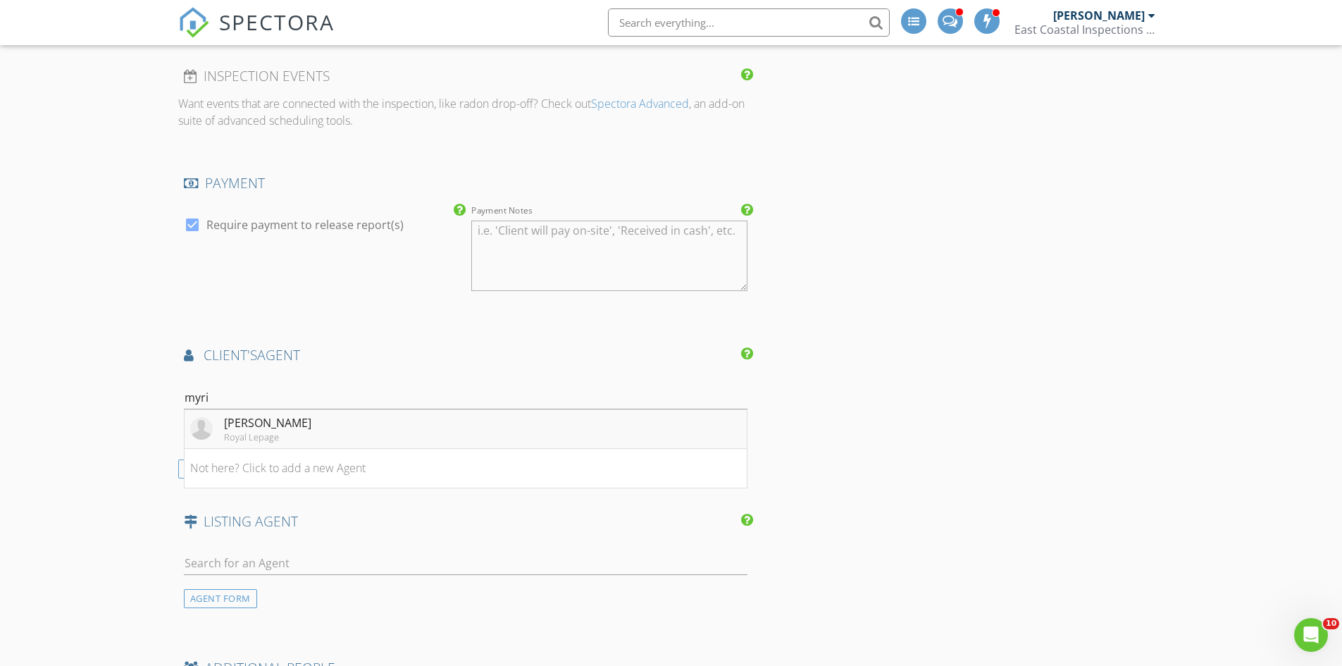
click at [419, 430] on li "Myriam Lebouthillier Royal Lepage" at bounding box center [466, 428] width 563 height 39
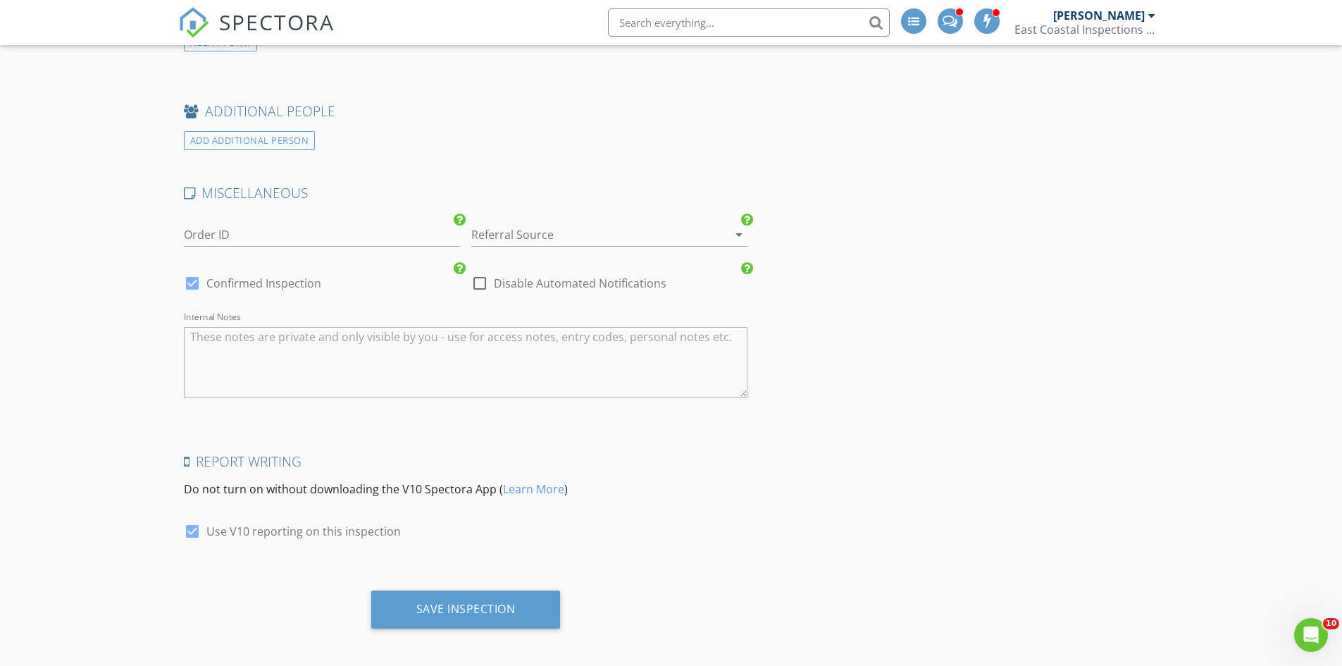
scroll to position [2908, 0]
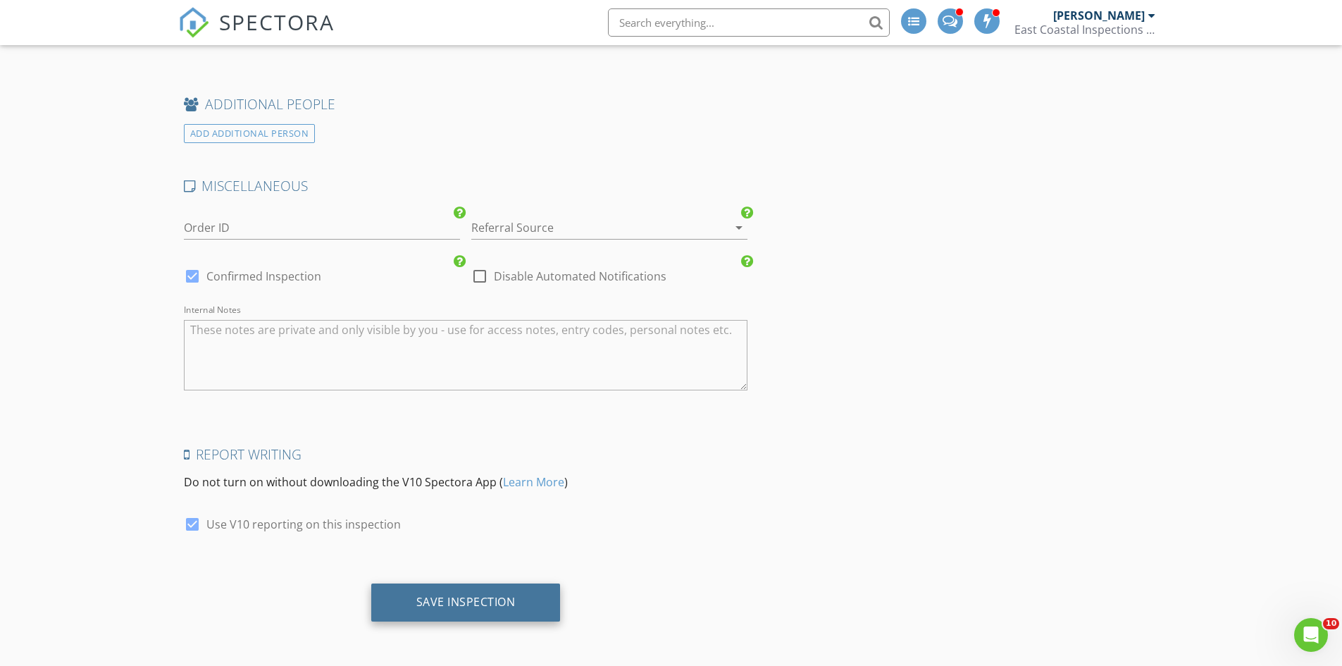
click at [465, 620] on div "Save Inspection" at bounding box center [465, 602] width 189 height 38
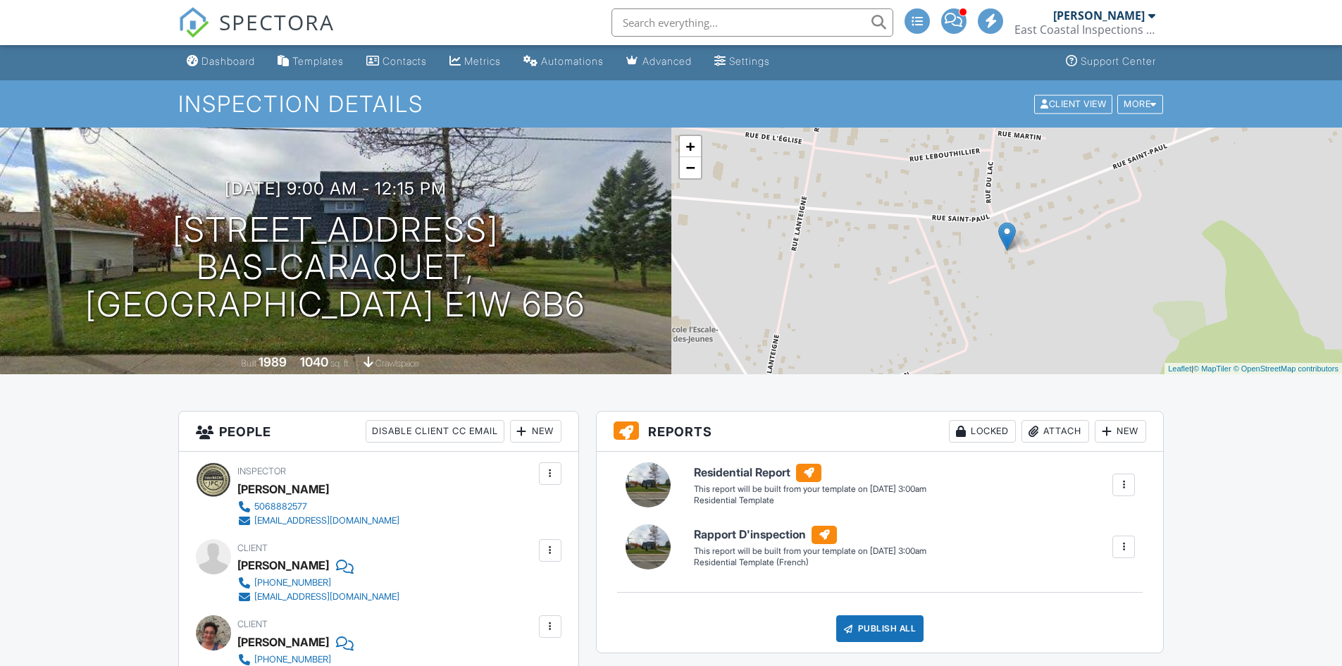
scroll to position [185, 0]
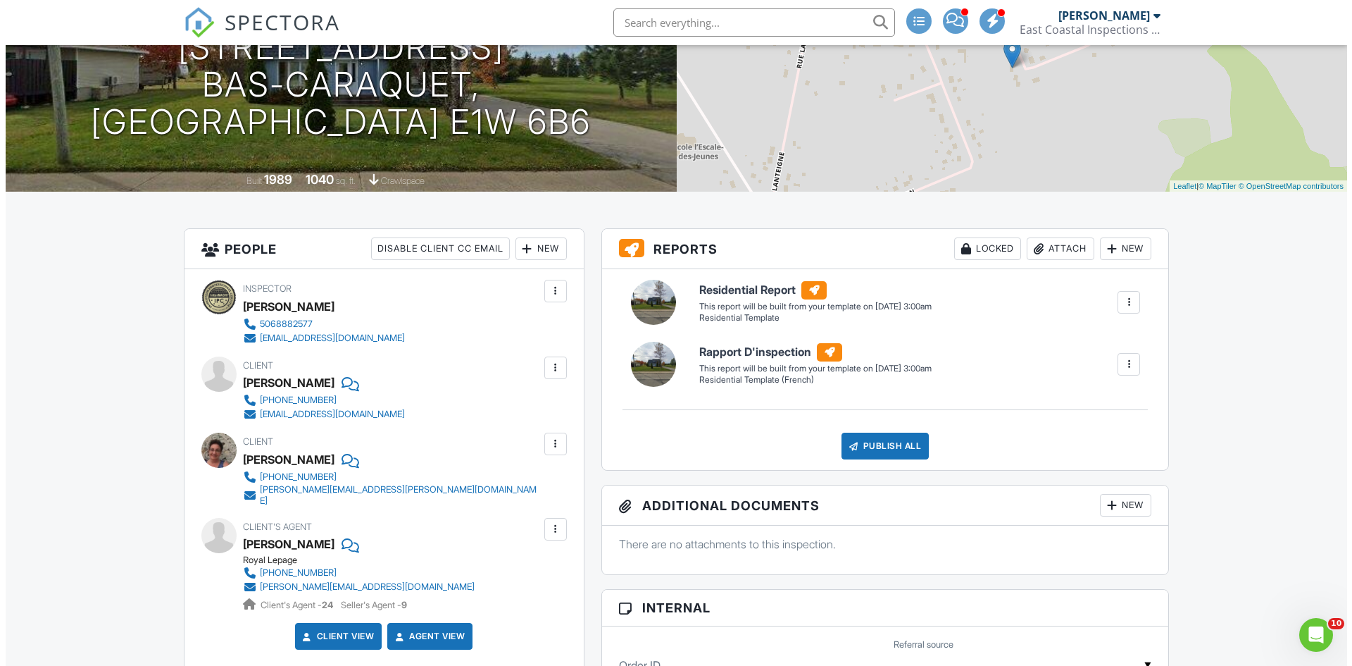
scroll to position [0, 0]
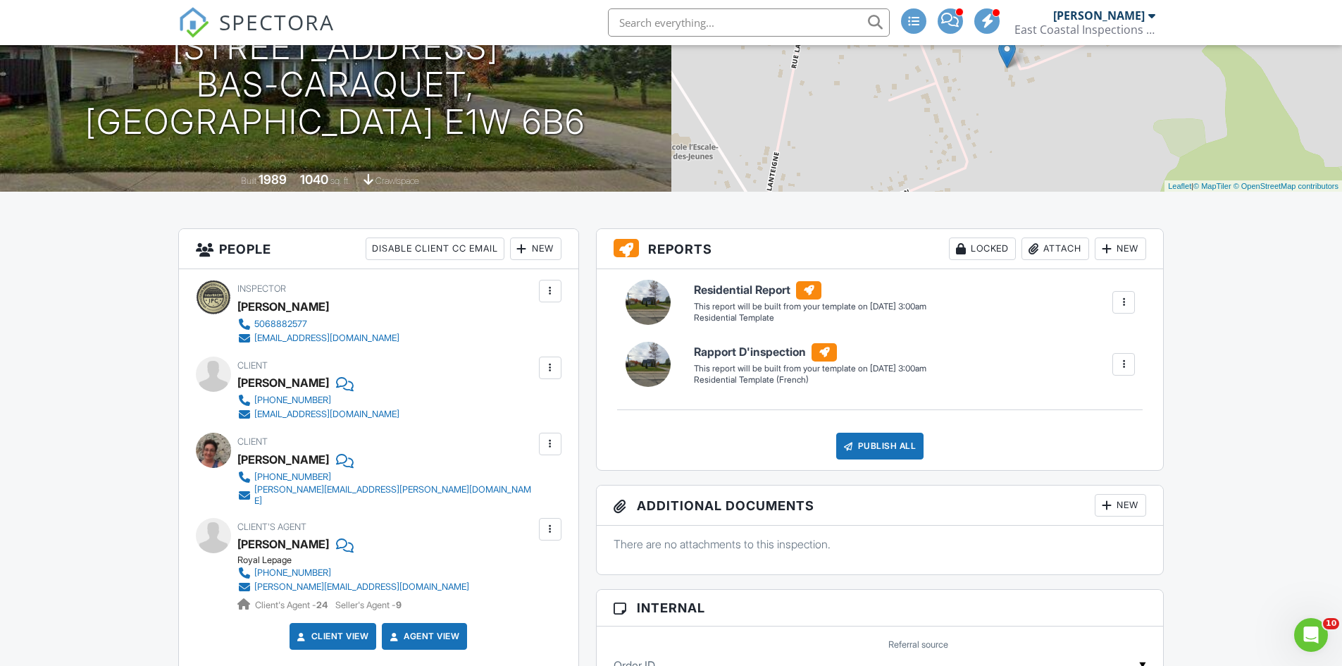
click at [1120, 303] on div at bounding box center [1123, 302] width 14 height 14
click at [1104, 380] on div "Delete" at bounding box center [1098, 377] width 30 height 15
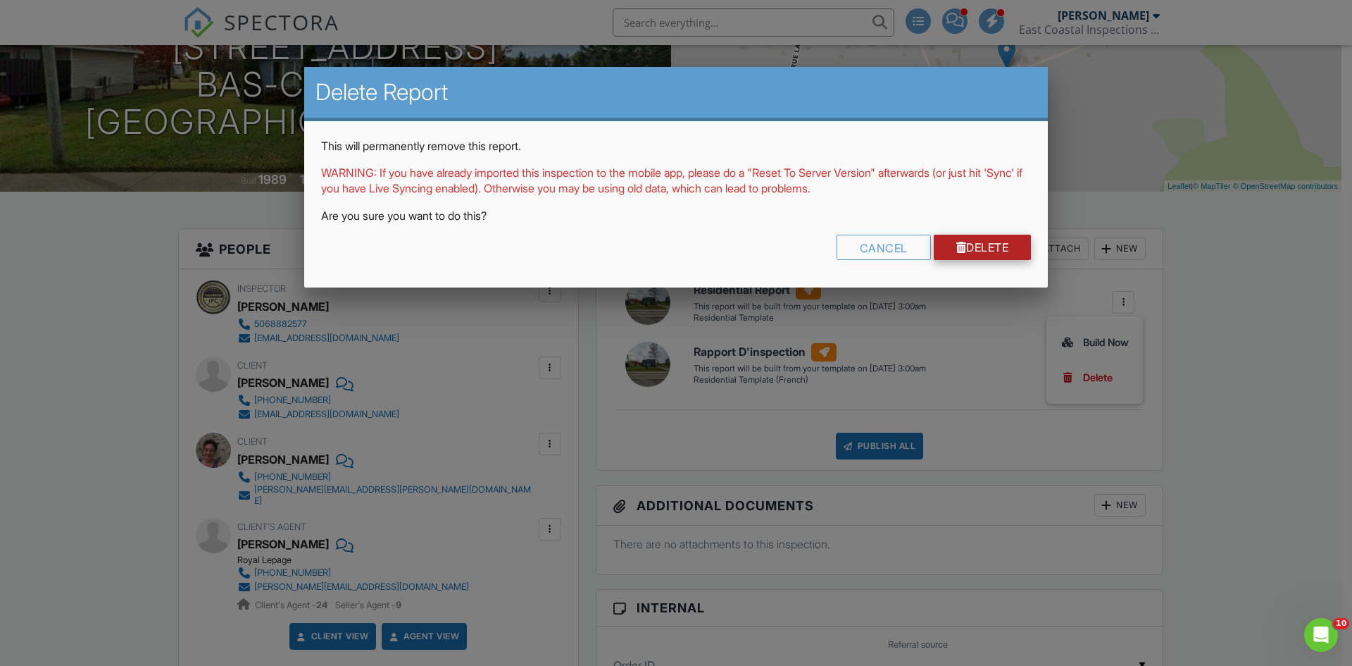
click at [984, 246] on link "Delete" at bounding box center [983, 247] width 98 height 25
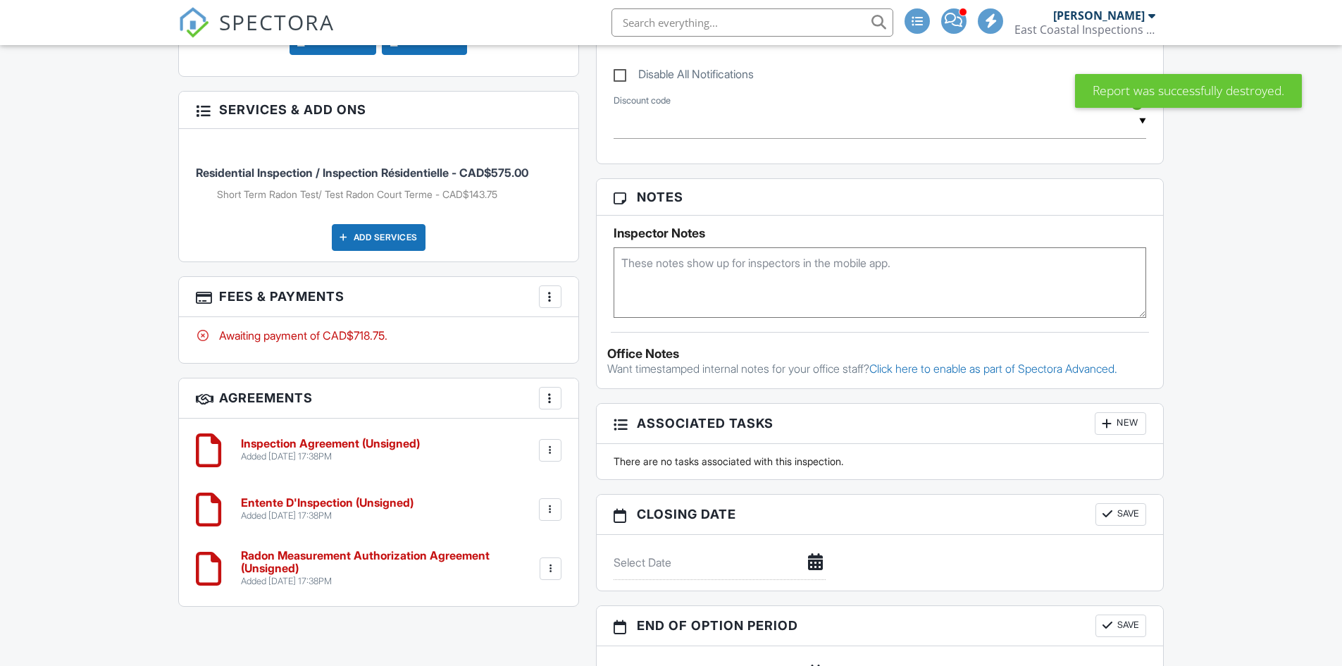
scroll to position [714, 0]
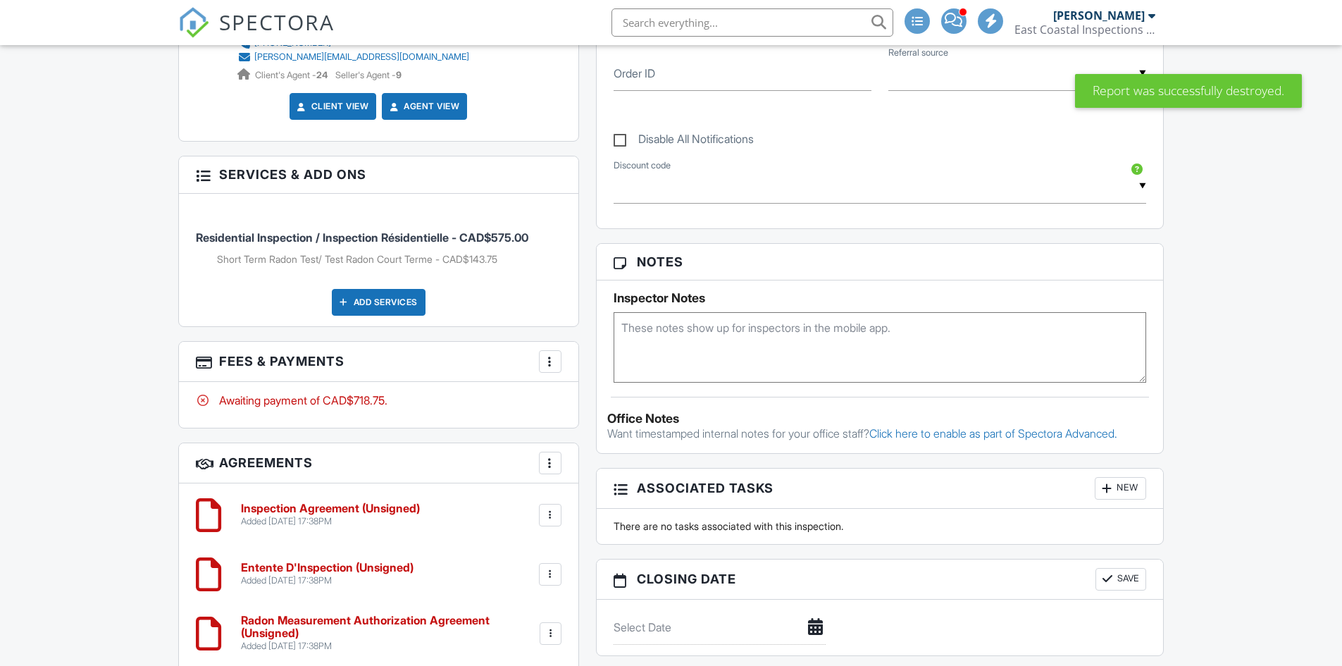
click at [758, 330] on textarea at bounding box center [879, 347] width 533 height 70
click at [628, 326] on textarea "Radon Test" at bounding box center [879, 347] width 533 height 70
type textarea "- Radon Test"
click at [1320, 285] on div "Dashboard Templates Contacts Metrics Automations Advanced Settings Support Cent…" at bounding box center [671, 255] width 1342 height 1849
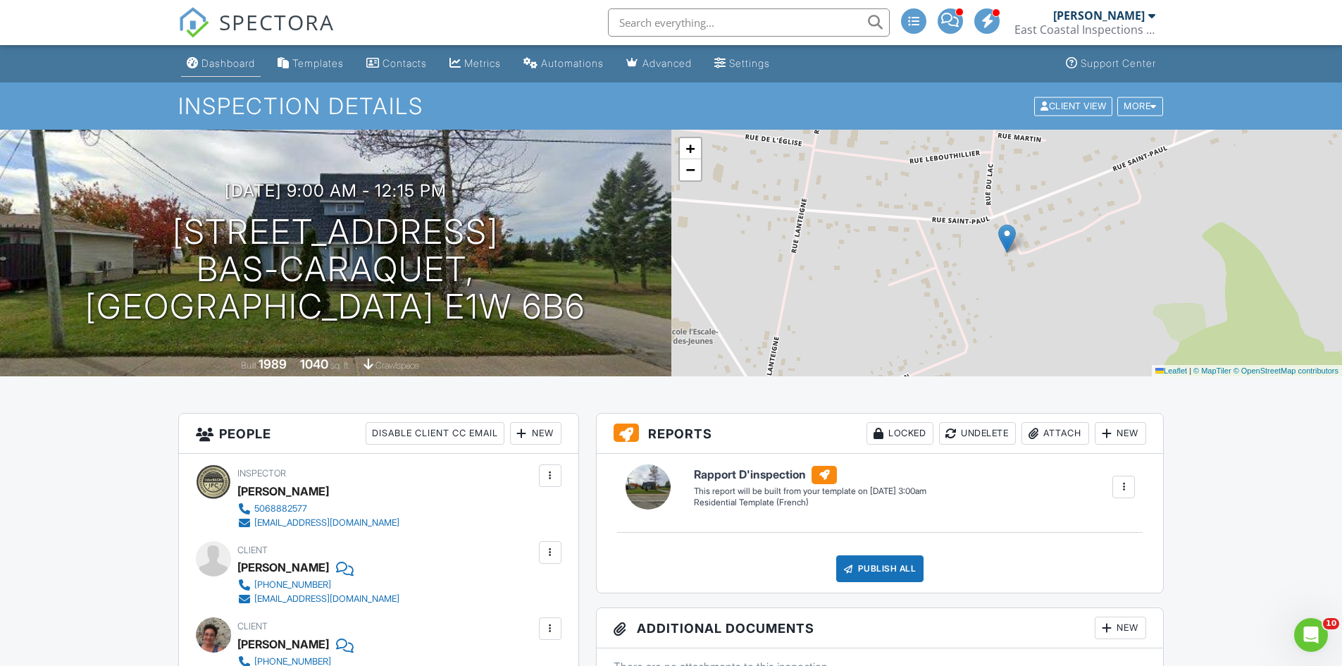
click at [225, 62] on div "Dashboard" at bounding box center [228, 63] width 54 height 12
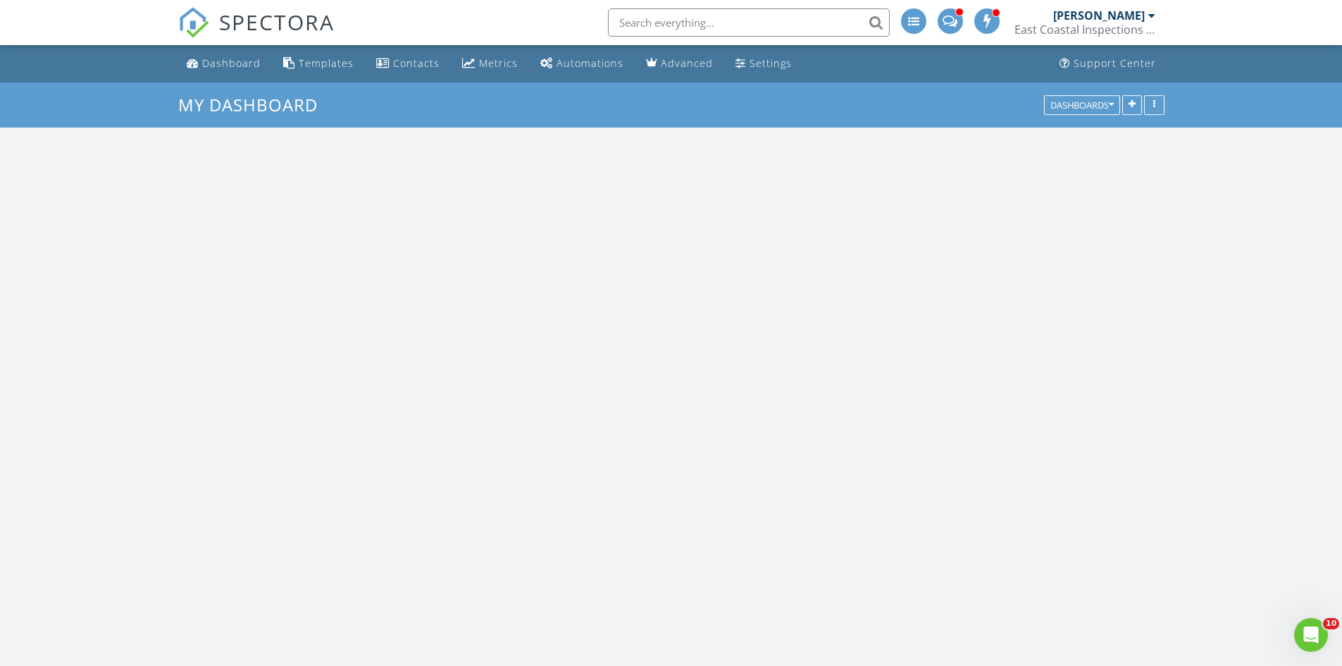
scroll to position [1304, 1363]
